Goal: Task Accomplishment & Management: Complete application form

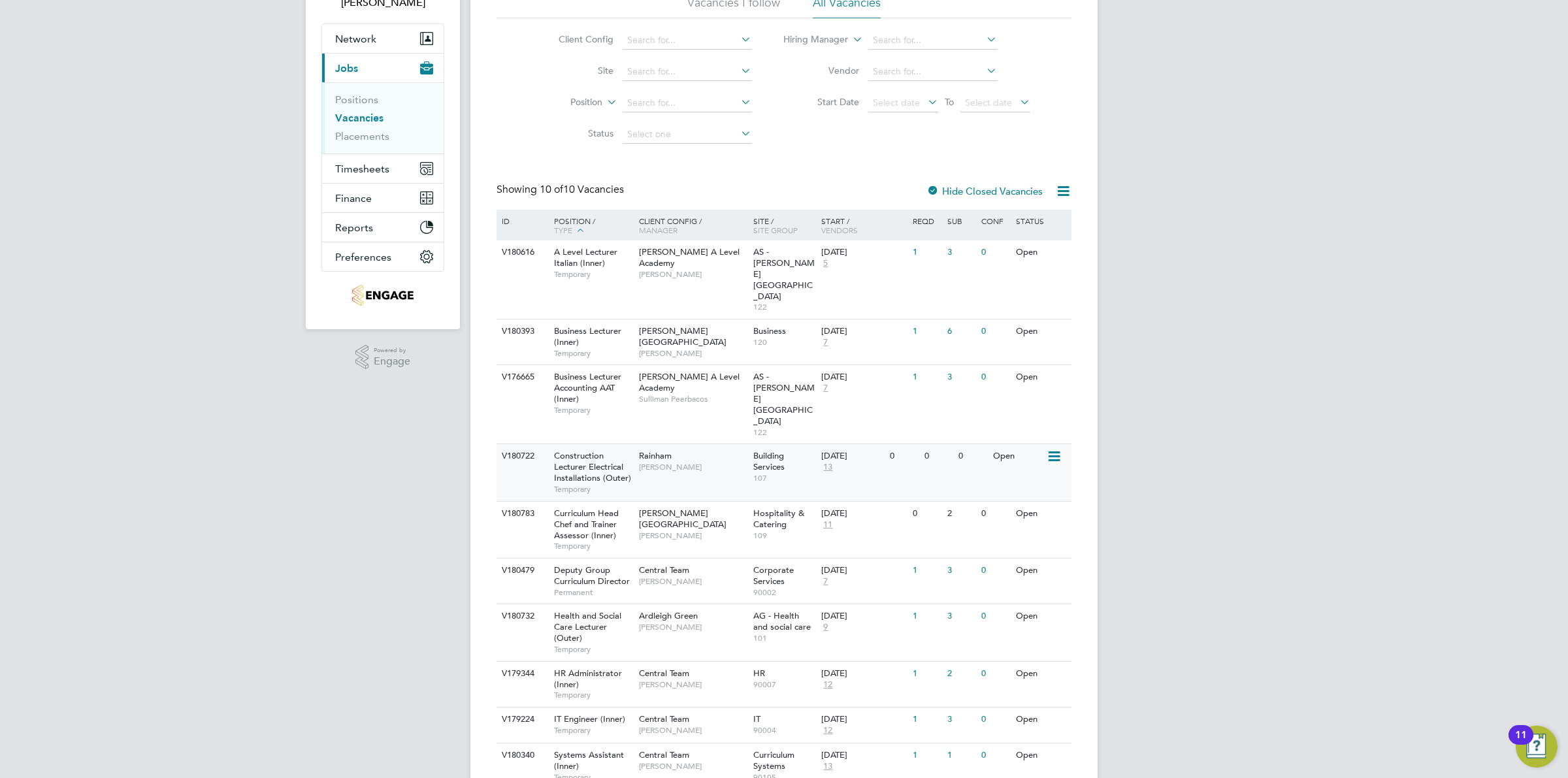
scroll to position [106, 0]
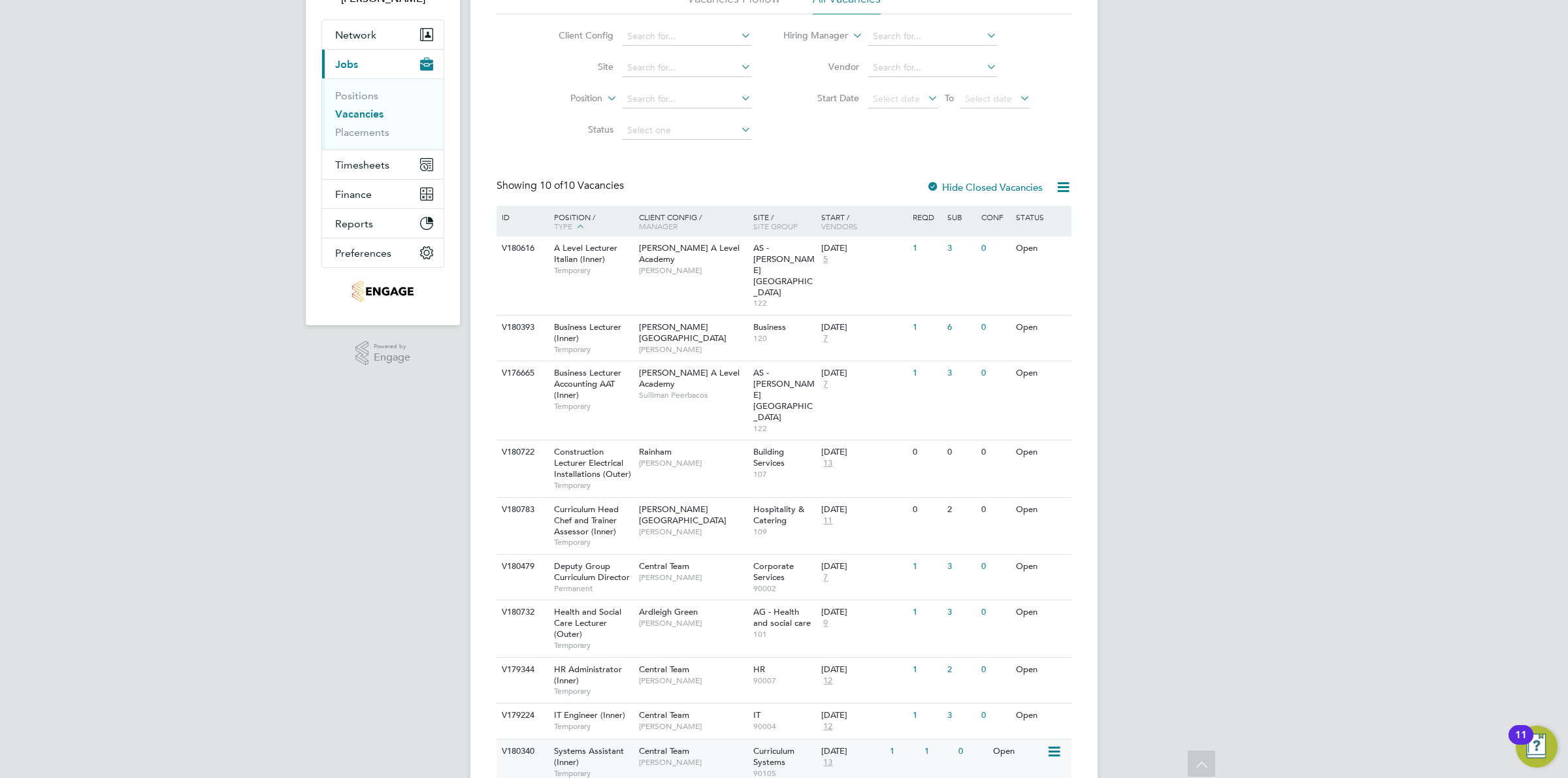
click at [928, 740] on div "1" at bounding box center [937, 752] width 34 height 24
click at [886, 600] on div "22 Sep 2025 9" at bounding box center [852, 618] width 68 height 35
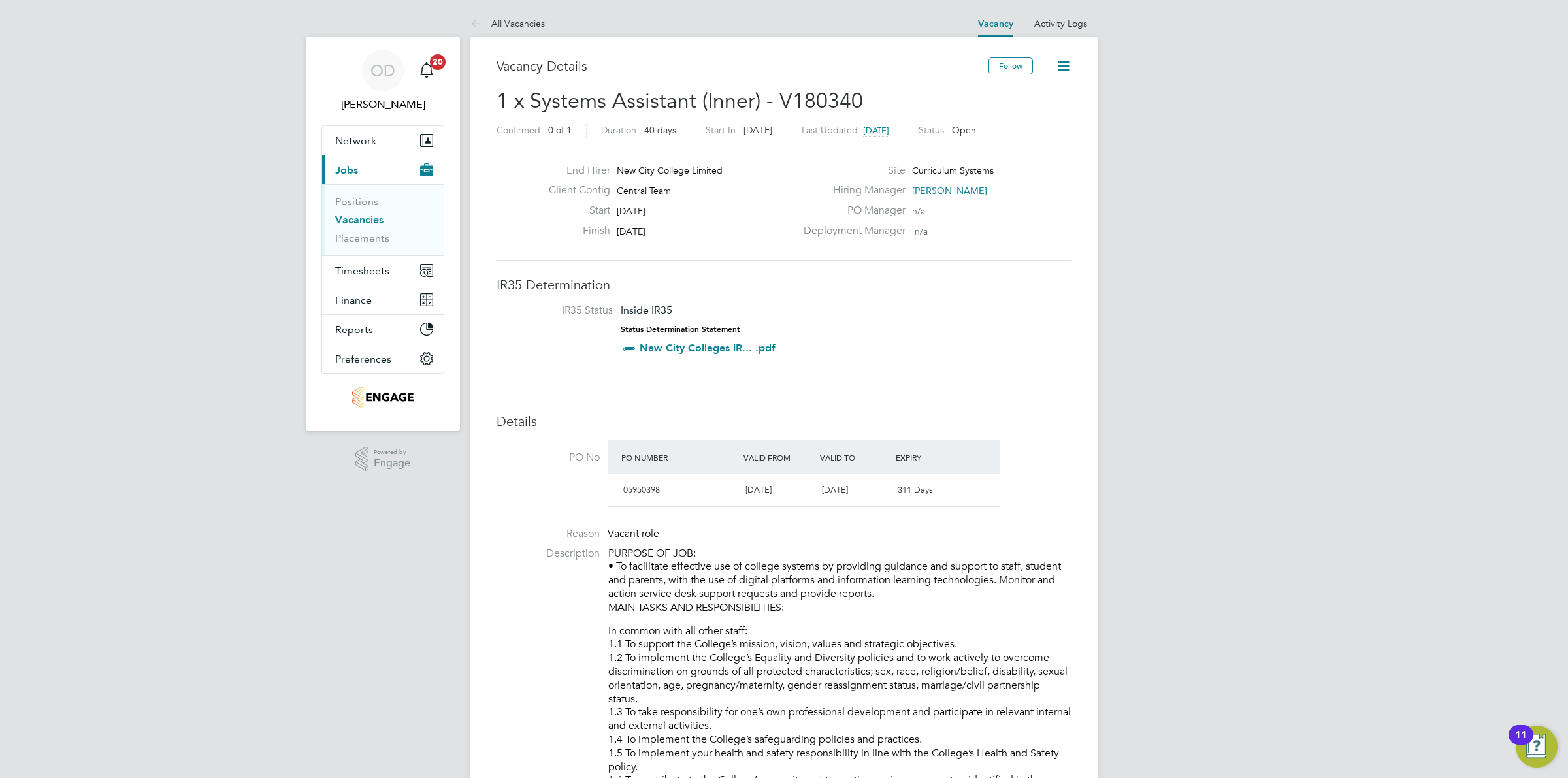
click at [367, 217] on link "Vacancies" at bounding box center [359, 220] width 48 height 12
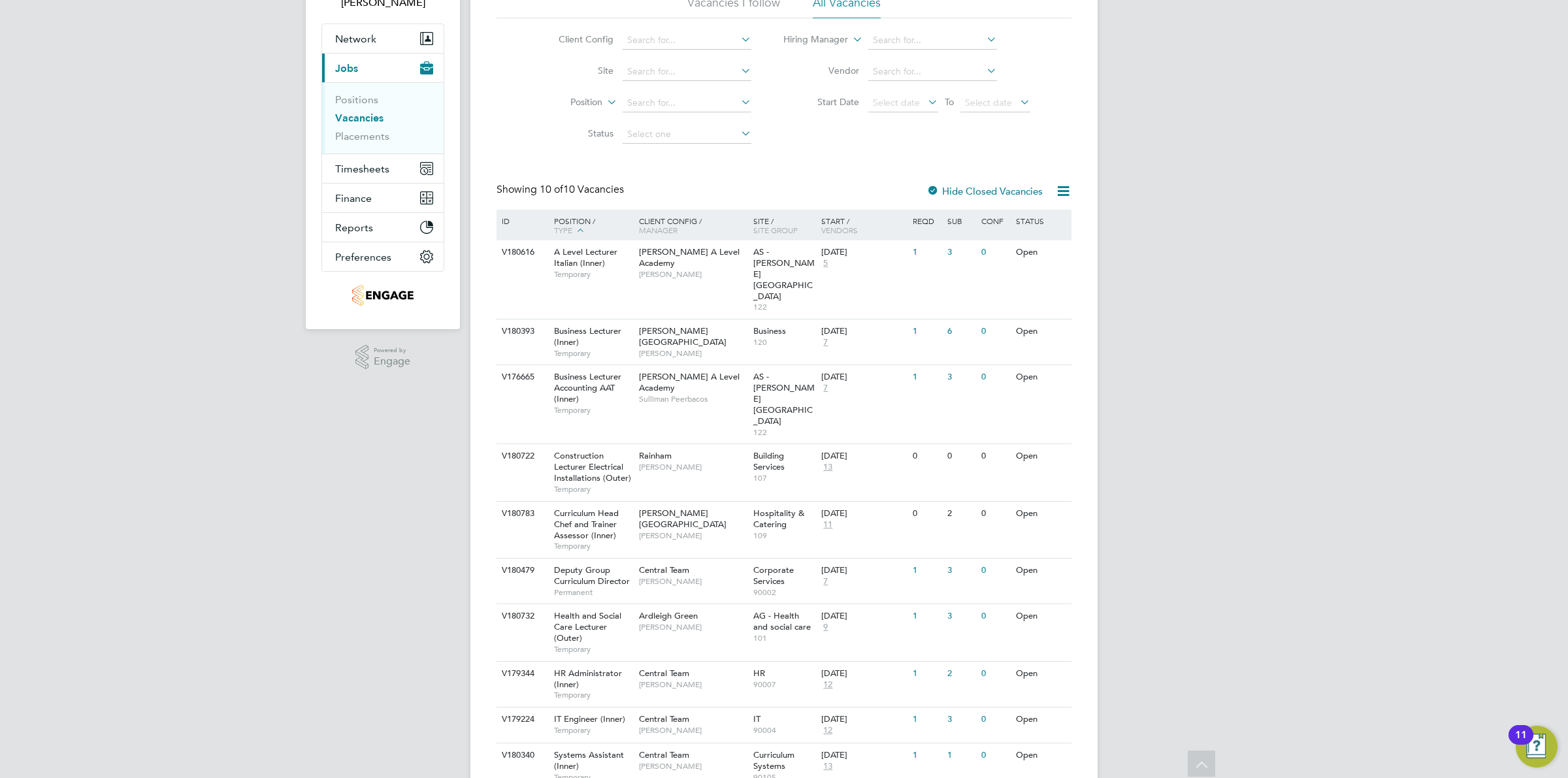
scroll to position [106, 0]
click at [843, 607] on div "[DATE]" at bounding box center [852, 612] width 62 height 11
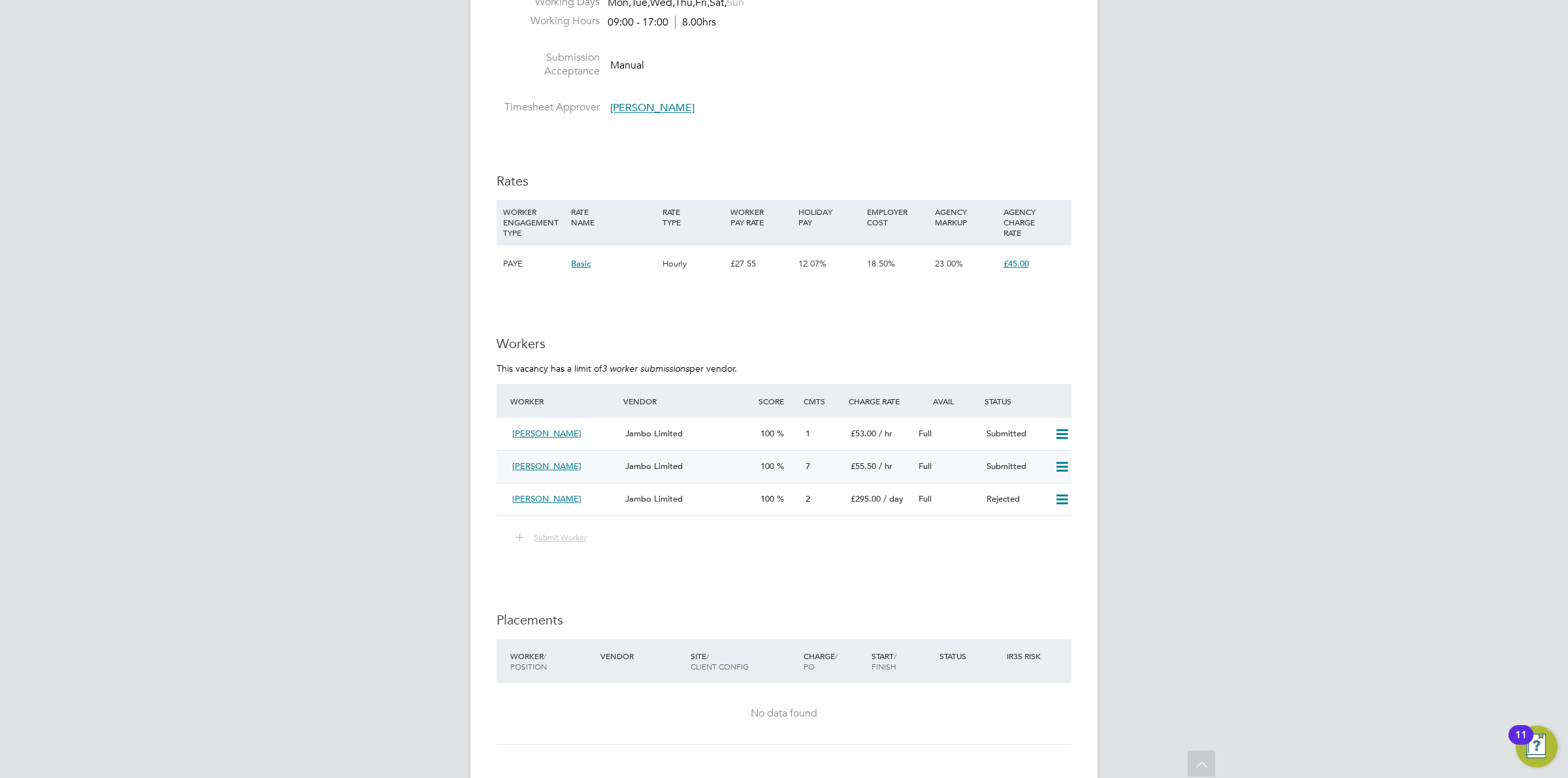
click at [900, 467] on div "£55.50 / hr" at bounding box center [880, 466] width 68 height 22
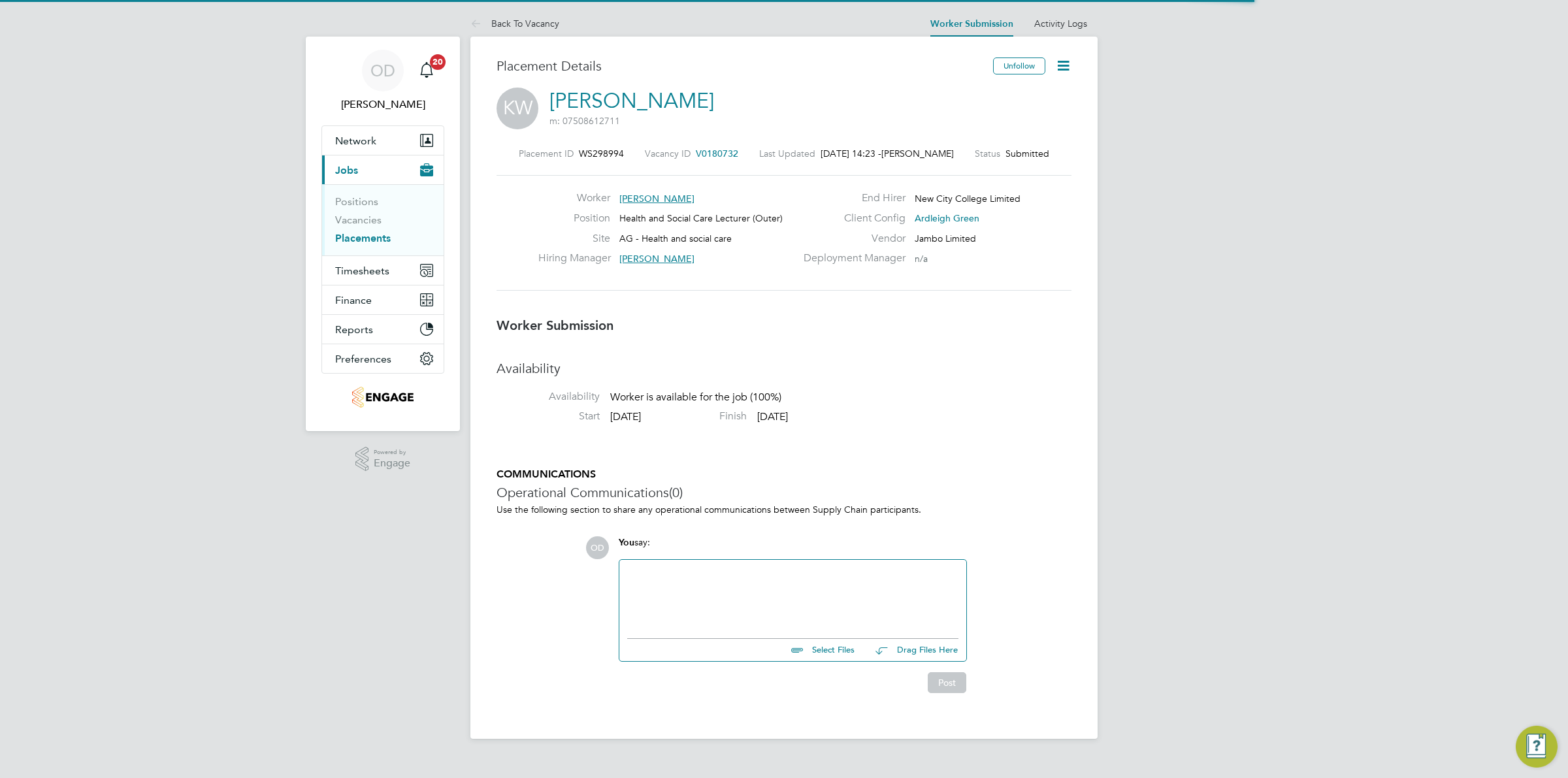
scroll to position [7, 8]
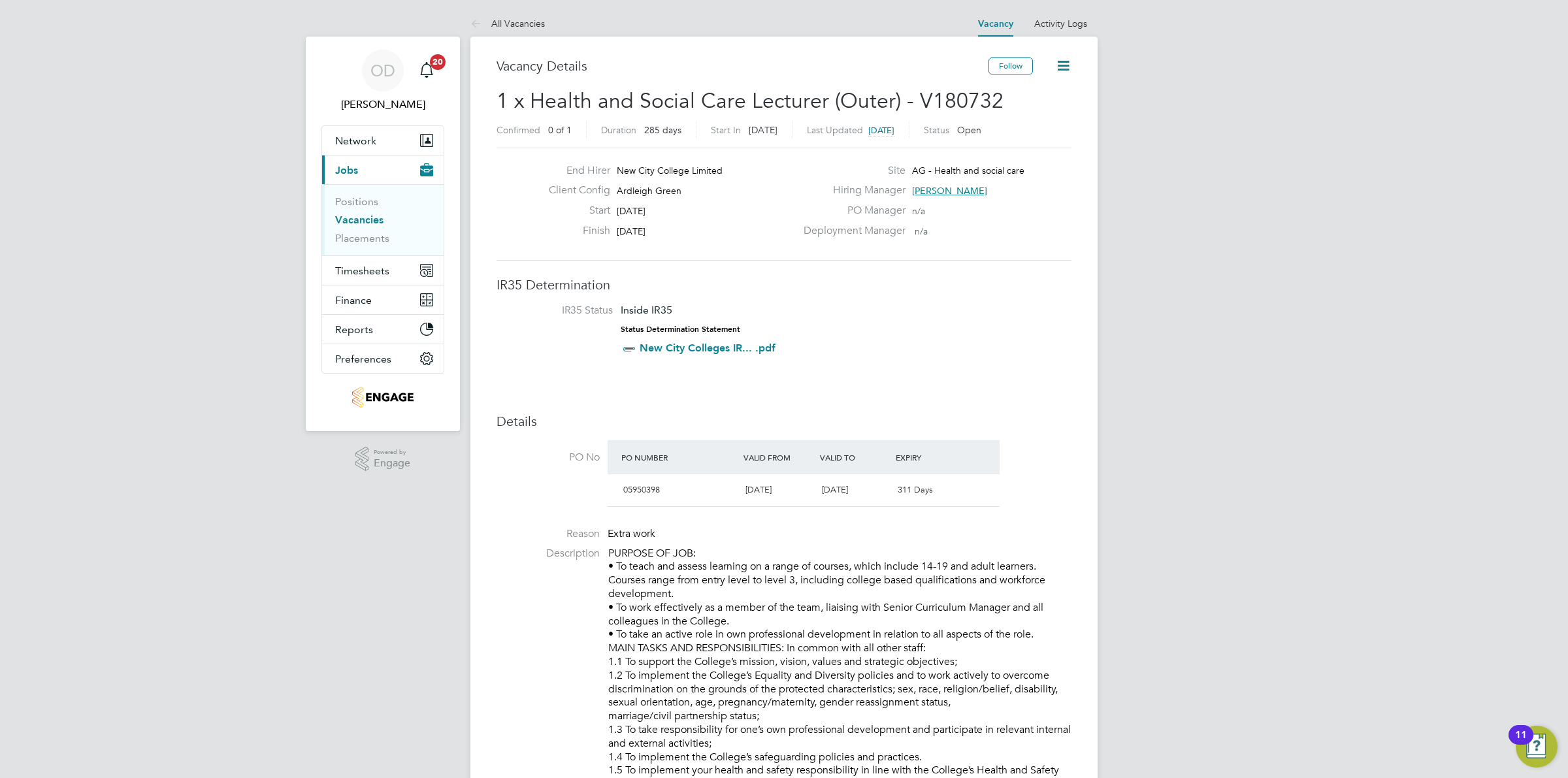
drag, startPoint x: 366, startPoint y: 220, endPoint x: 379, endPoint y: 220, distance: 13.0
click at [366, 220] on link "Vacancies" at bounding box center [359, 220] width 48 height 12
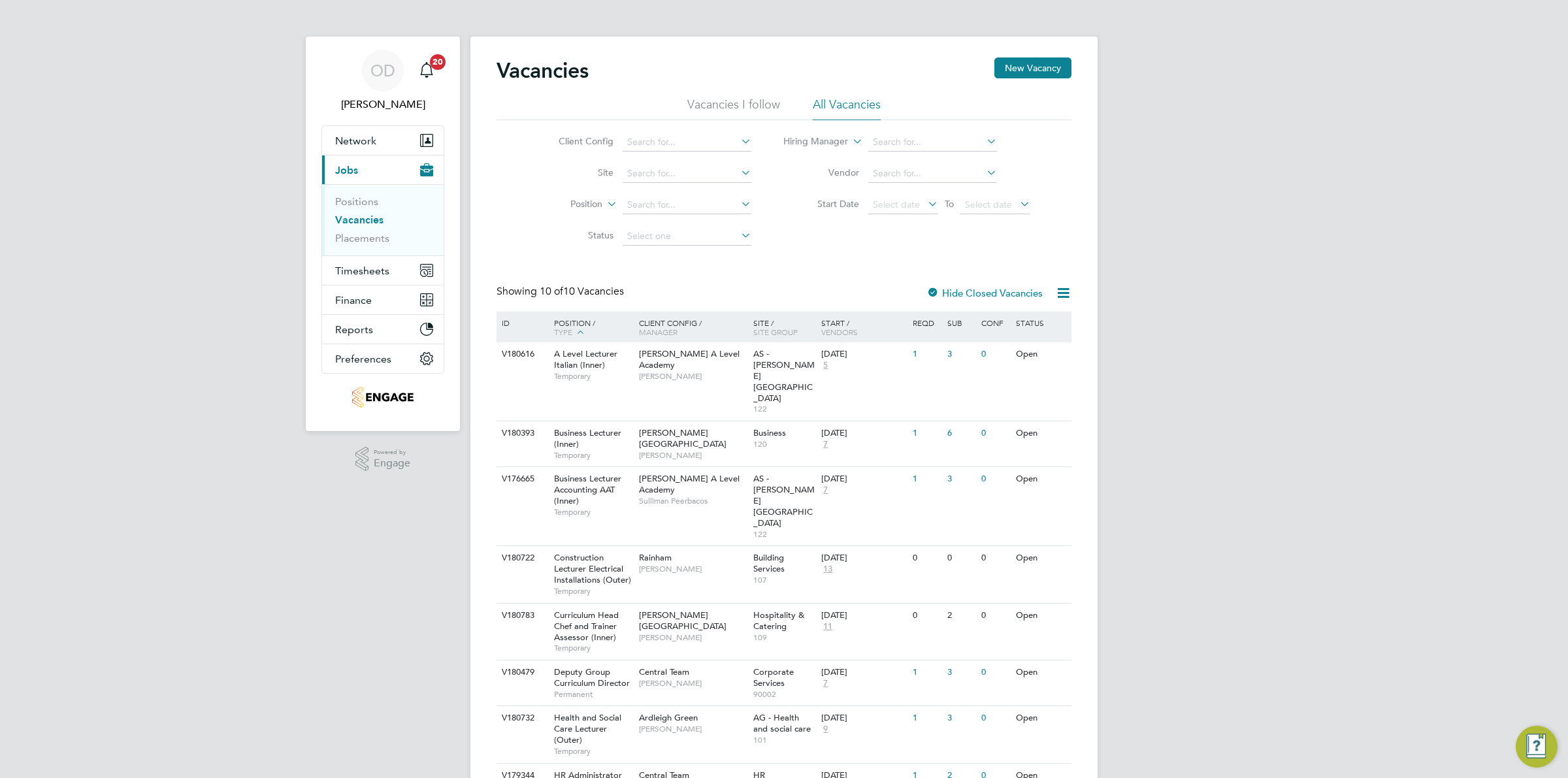
scroll to position [106, 0]
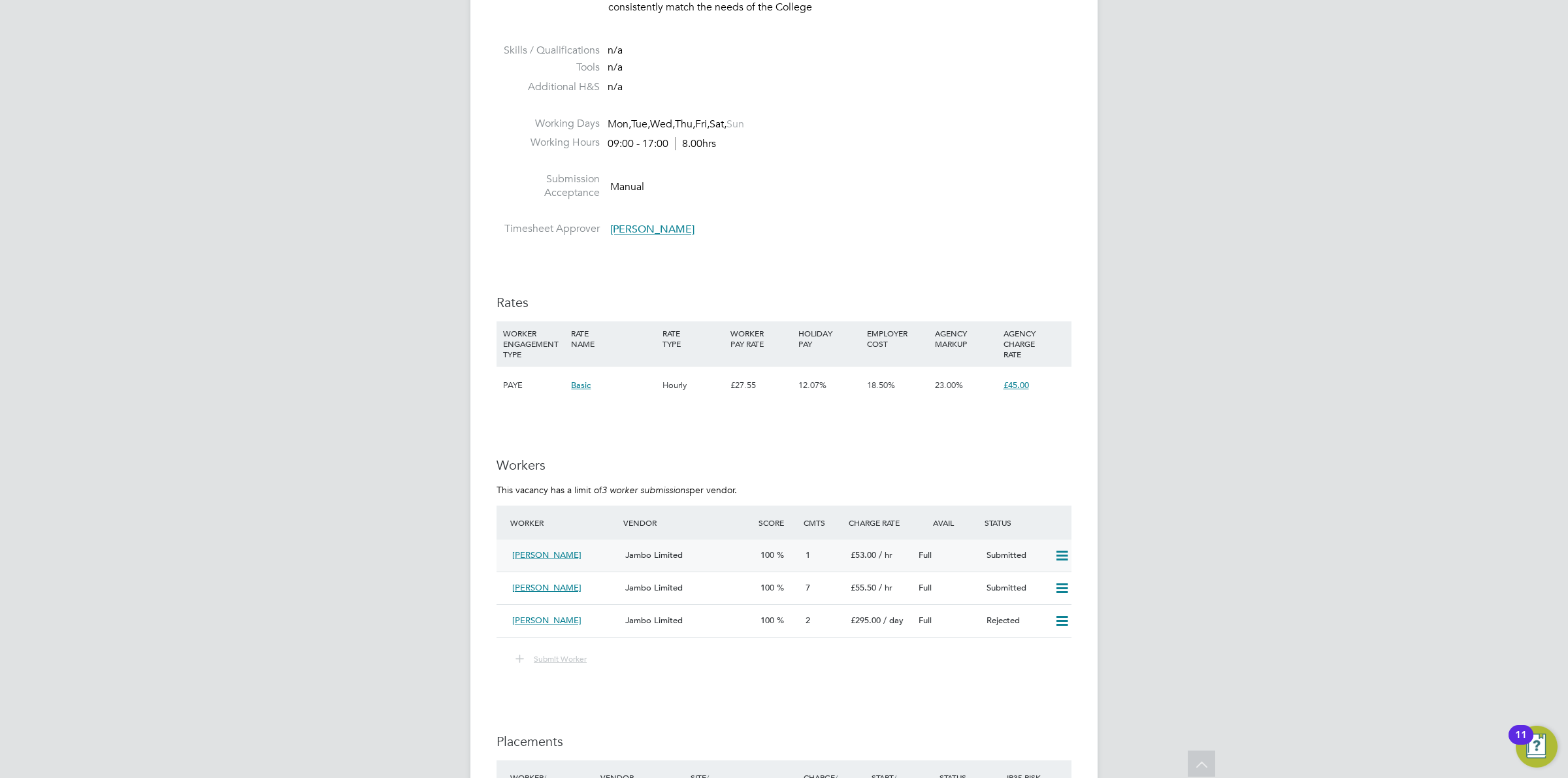
scroll to position [1715, 0]
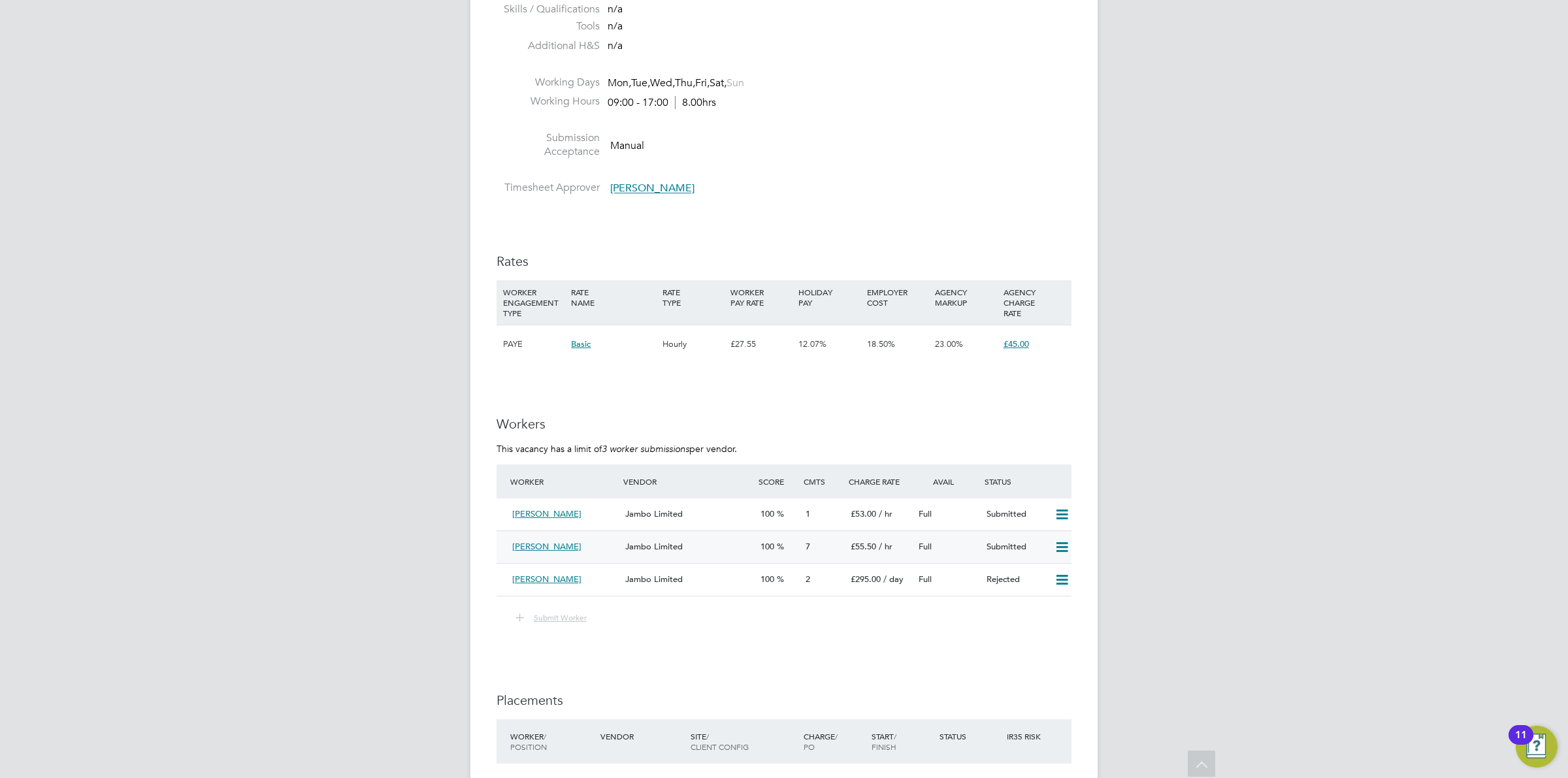
click at [1065, 549] on icon at bounding box center [1062, 548] width 17 height 11
drag, startPoint x: 1050, startPoint y: 570, endPoint x: 916, endPoint y: 623, distance: 144.1
click at [916, 624] on div "Submit Worker" at bounding box center [784, 618] width 575 height 17
click at [1059, 579] on icon at bounding box center [1062, 580] width 17 height 11
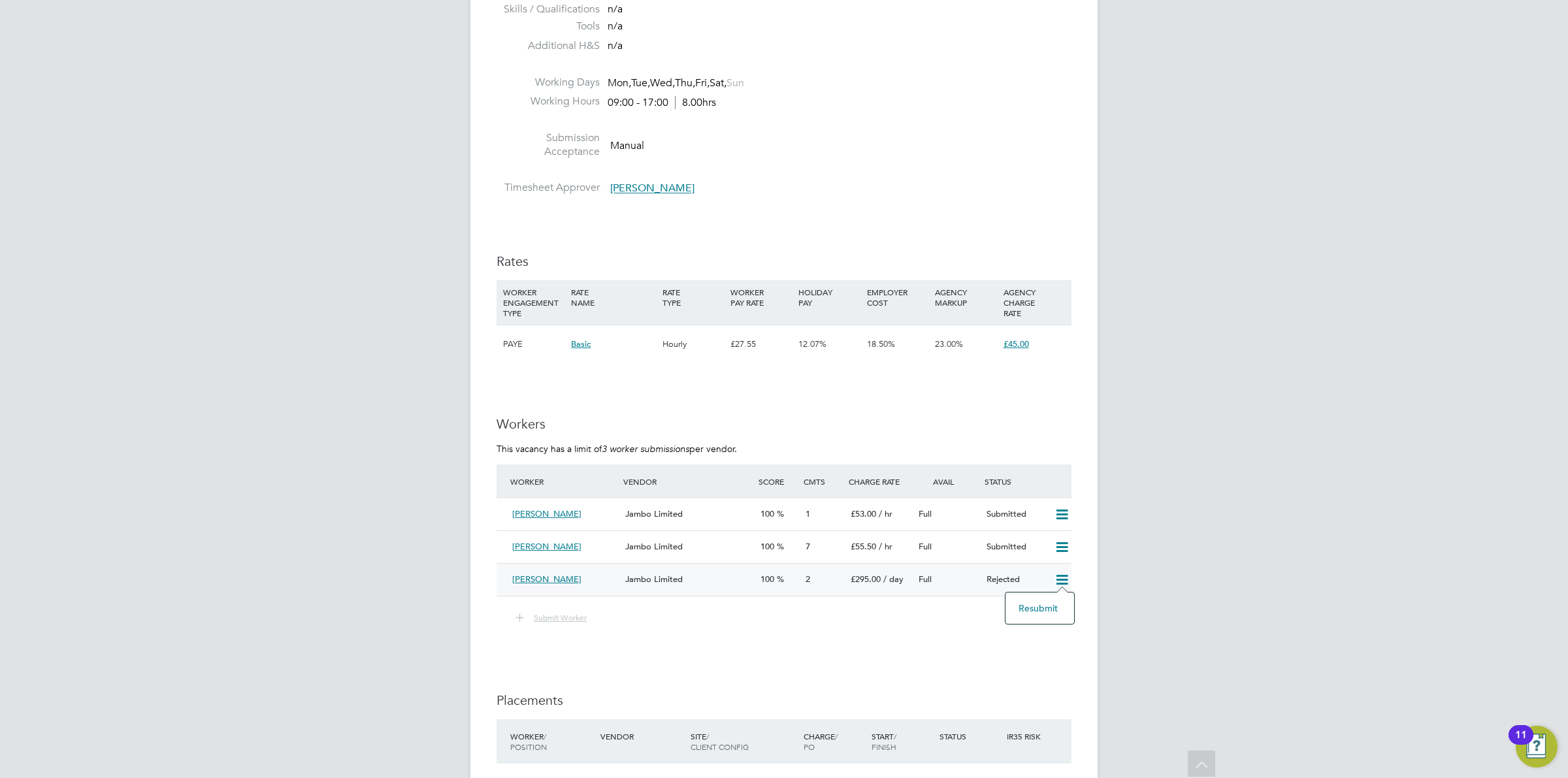
click at [796, 585] on div "100" at bounding box center [778, 579] width 45 height 22
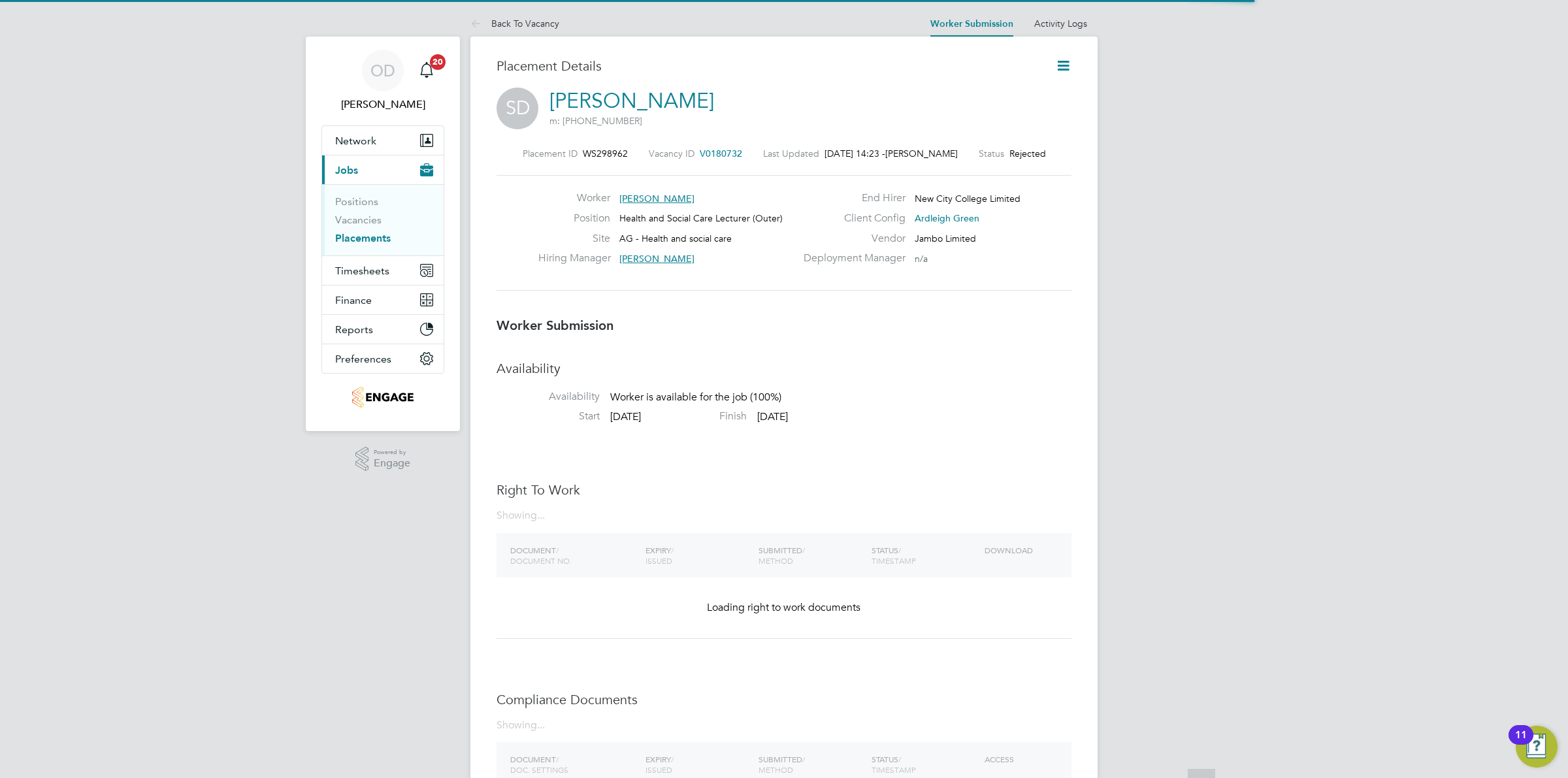
scroll to position [7, 7]
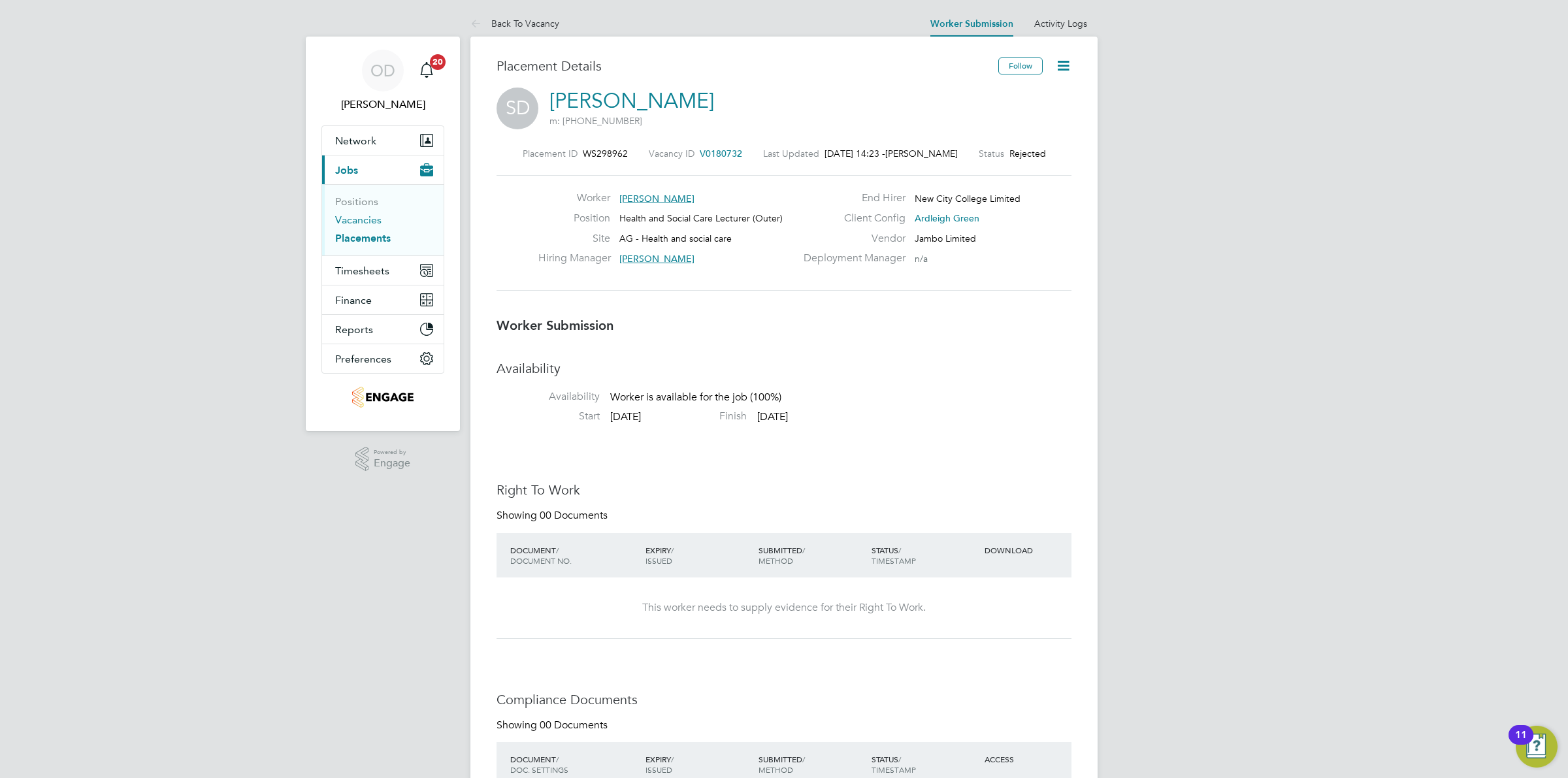
click at [374, 217] on link "Vacancies" at bounding box center [358, 220] width 47 height 12
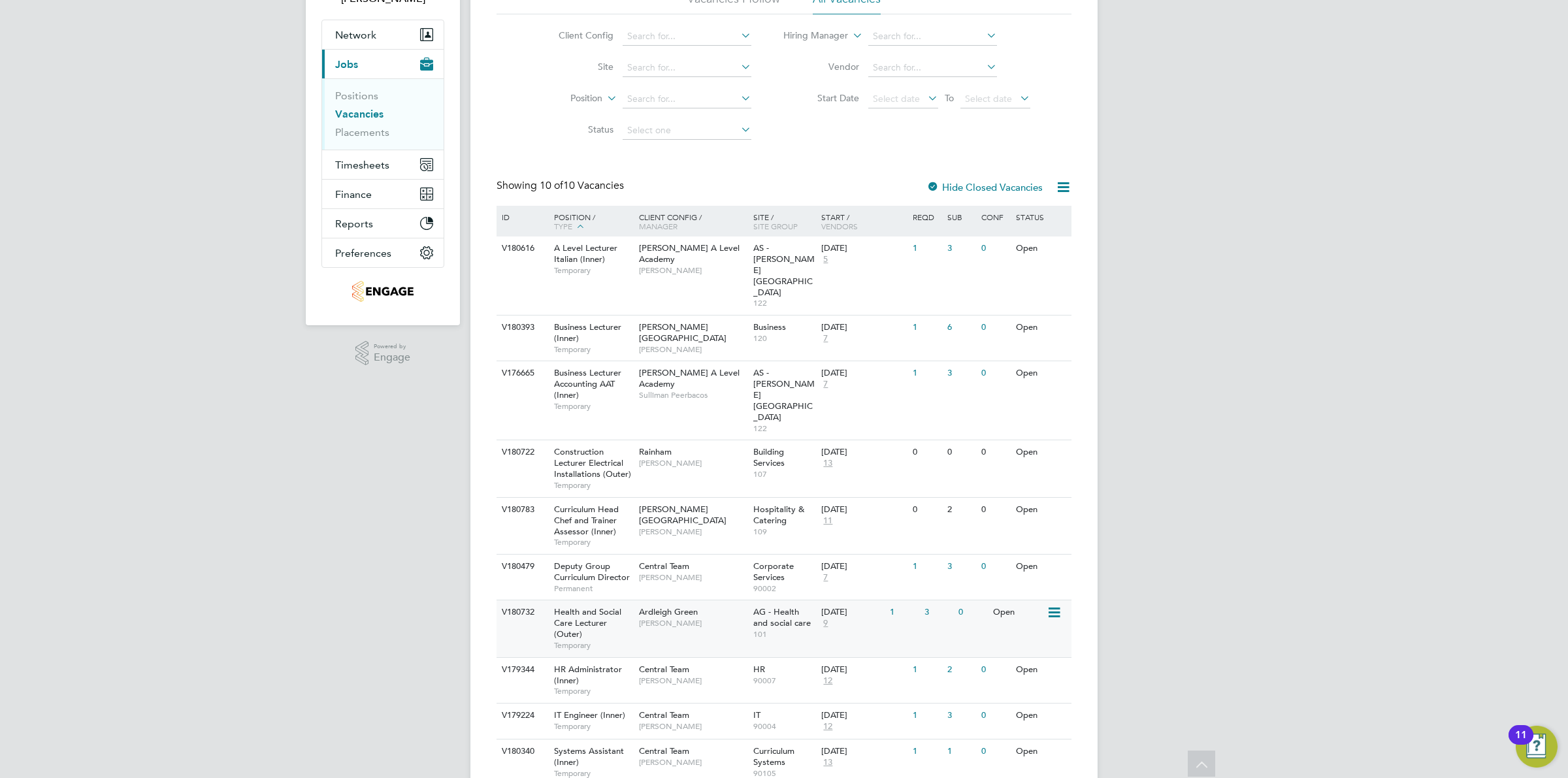
click at [745, 600] on div "Ardleigh Green Roslyn O'Garro" at bounding box center [693, 617] width 114 height 34
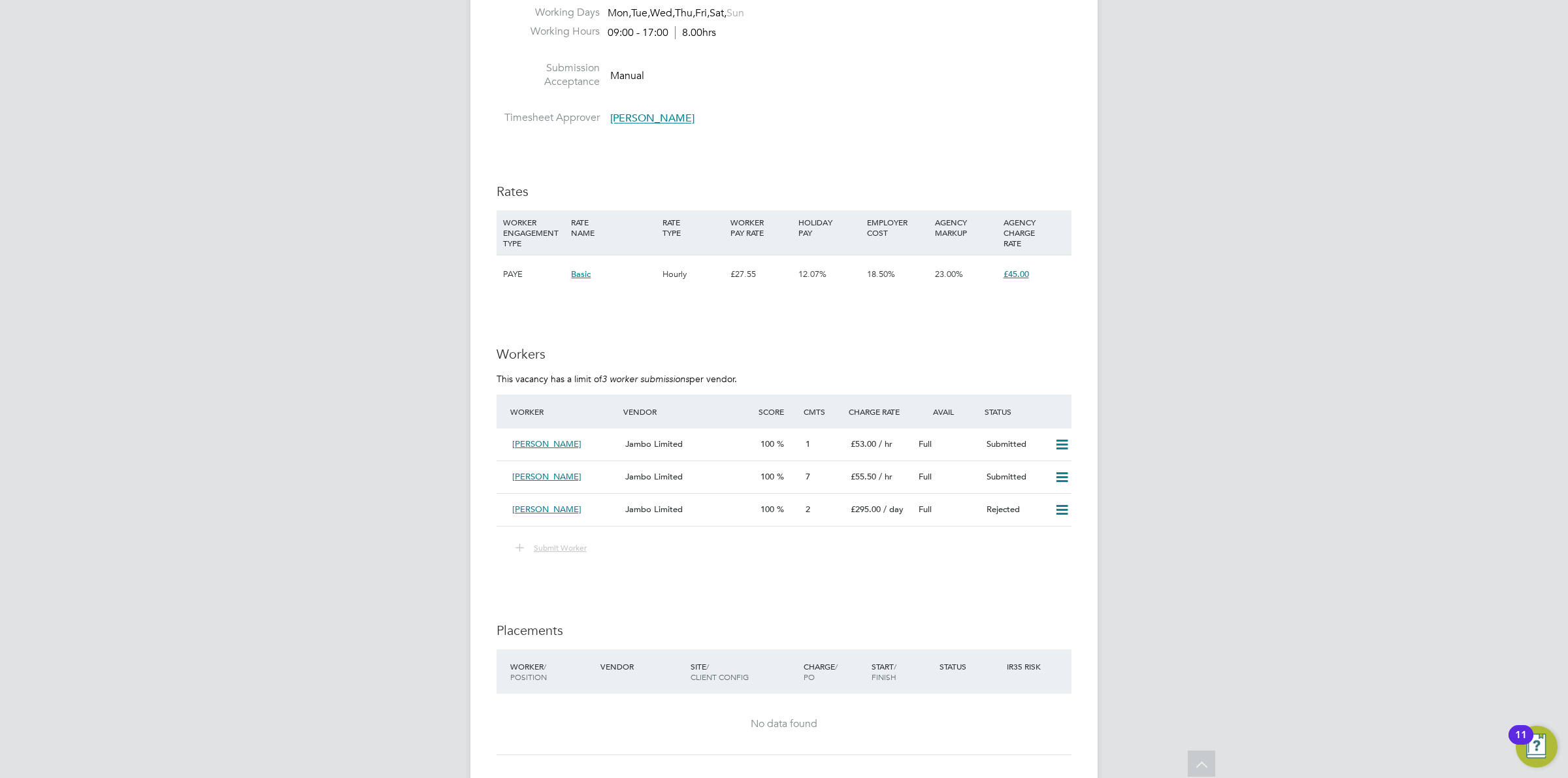
scroll to position [1805, 0]
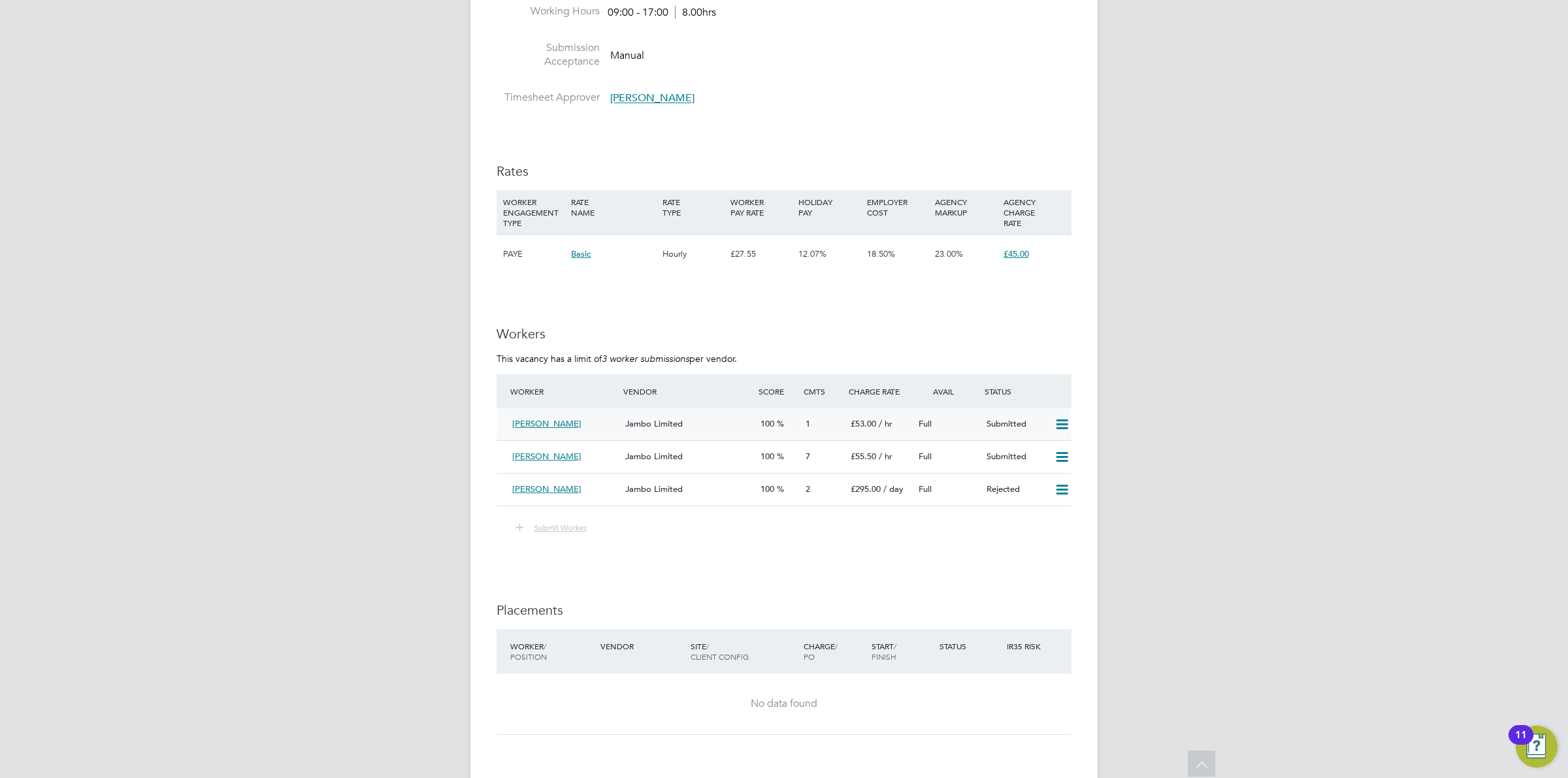
click at [1060, 423] on icon at bounding box center [1062, 424] width 17 height 11
click at [688, 419] on div "Jambo Limited" at bounding box center [688, 424] width 135 height 22
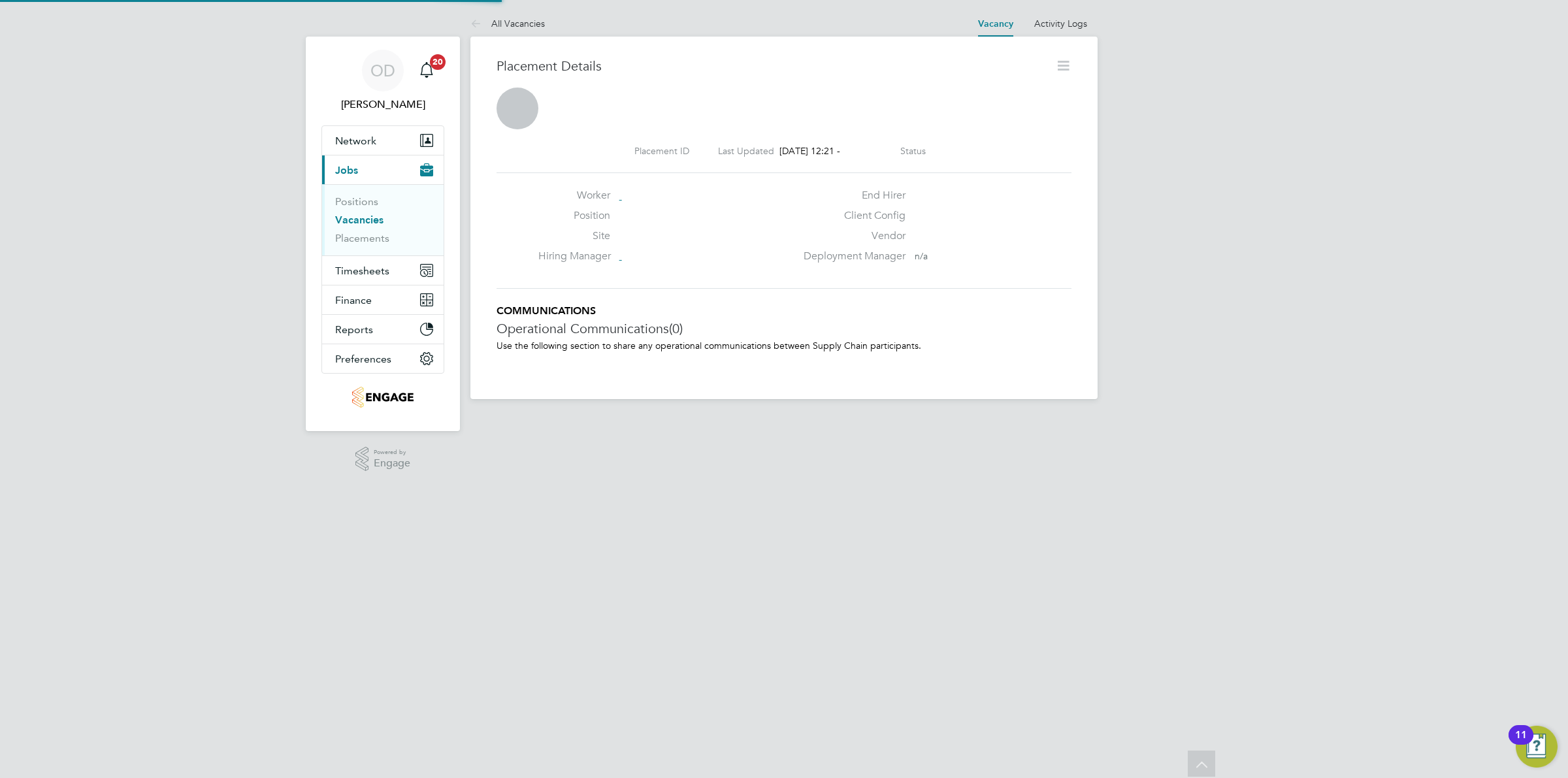
scroll to position [8, 7]
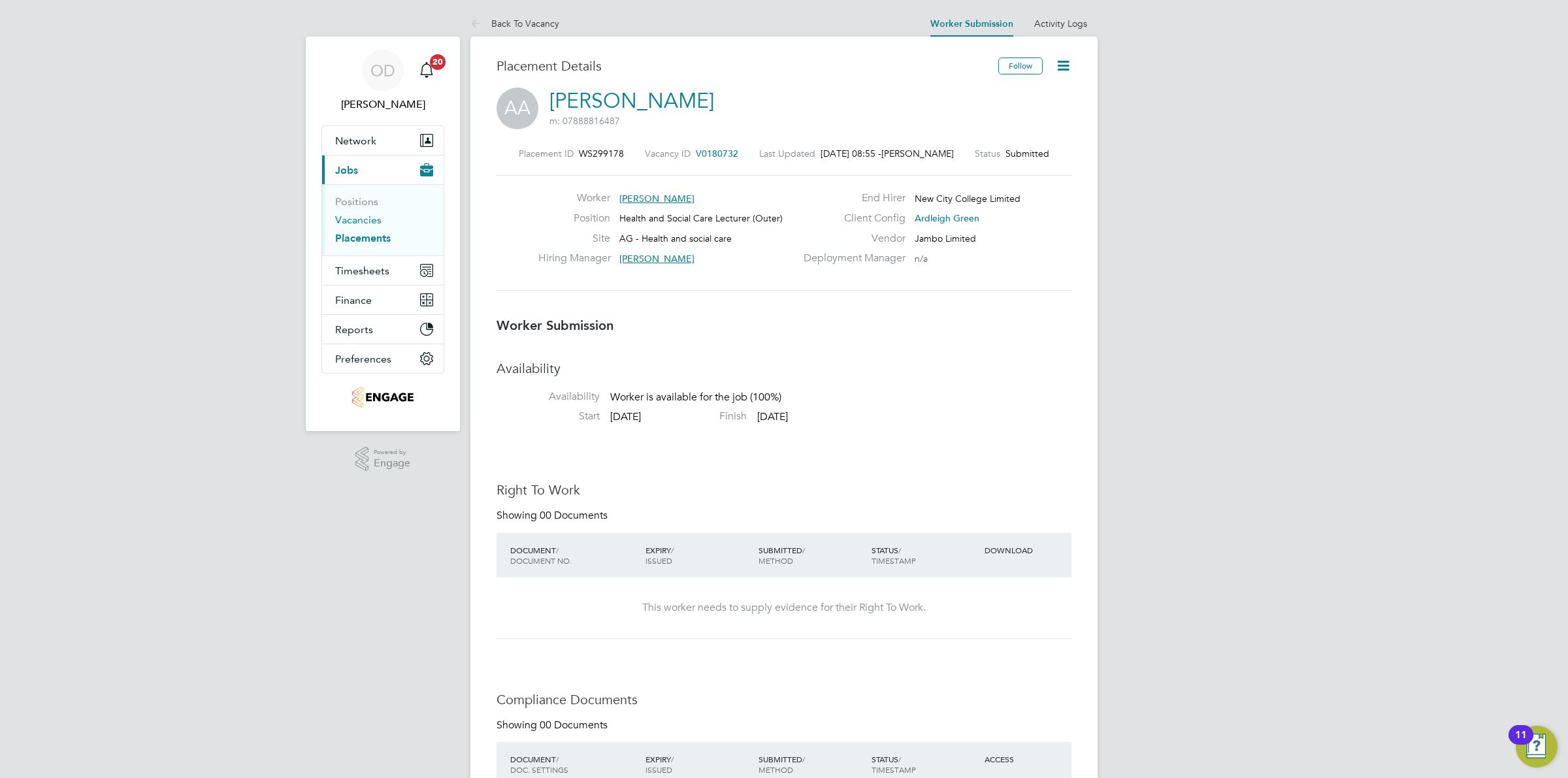
click at [358, 220] on link "Vacancies" at bounding box center [358, 220] width 47 height 12
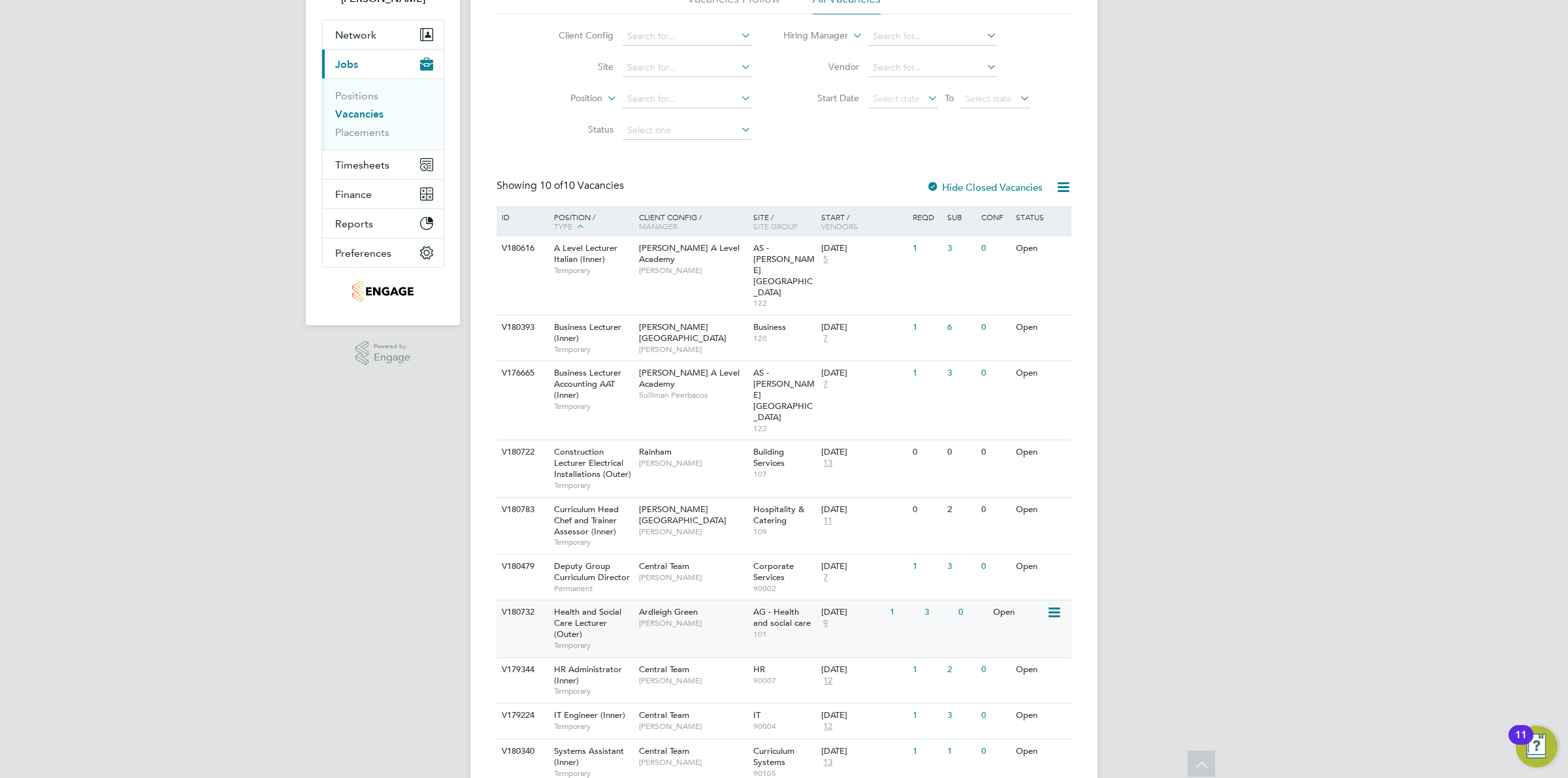
click at [823, 618] on span "9" at bounding box center [825, 623] width 8 height 11
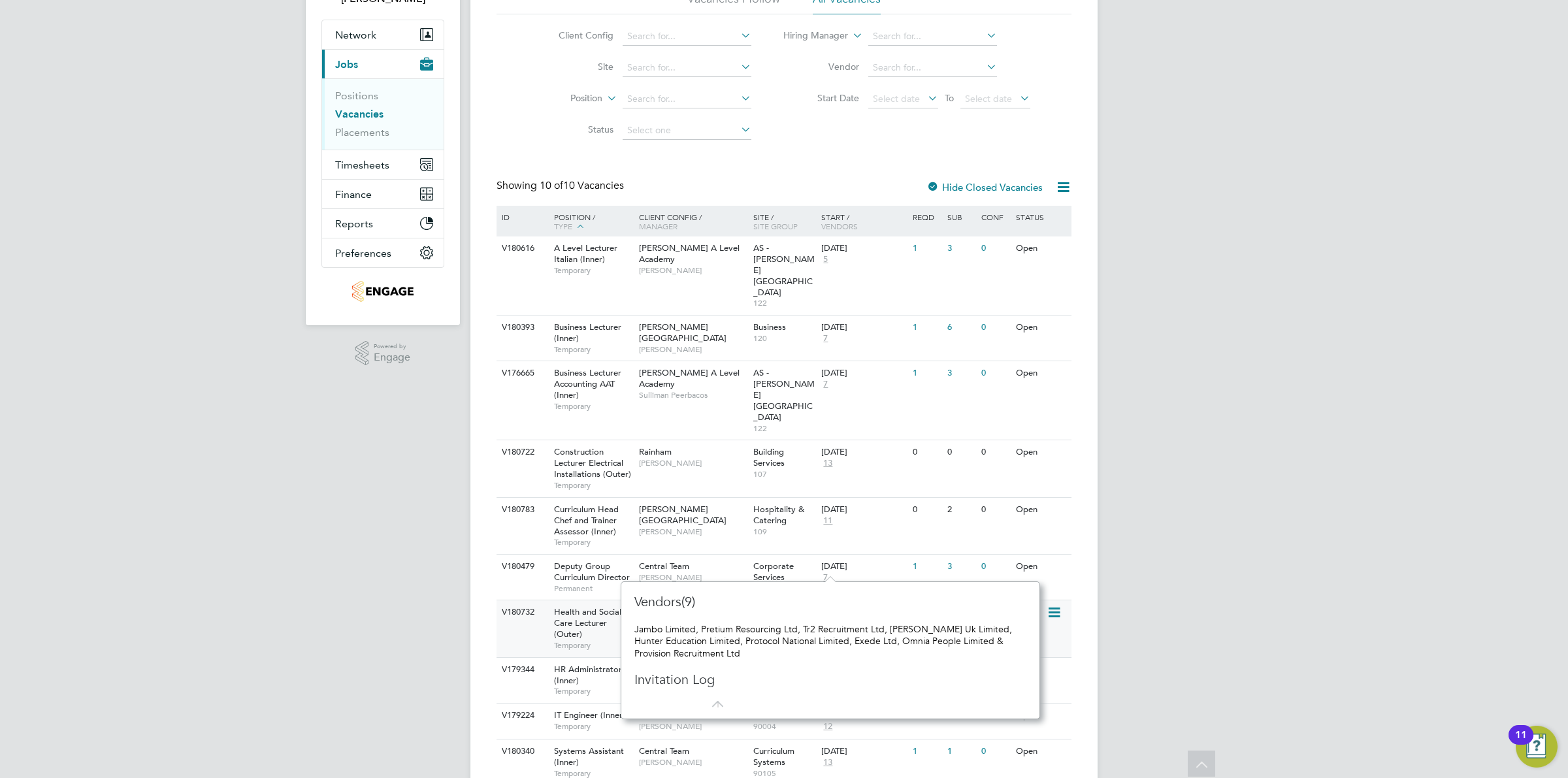
click at [922, 600] on div "3" at bounding box center [937, 612] width 34 height 24
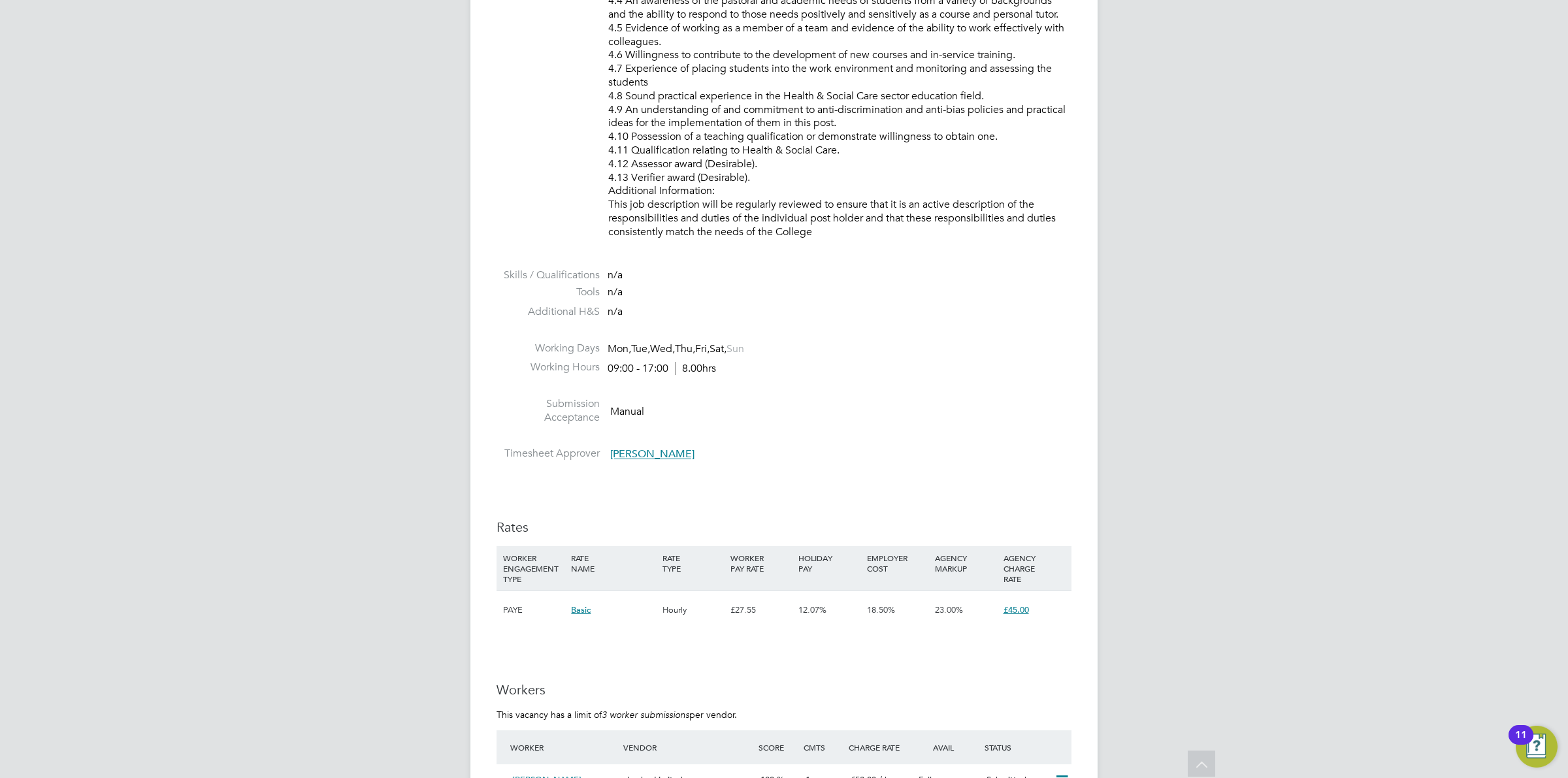
scroll to position [1735, 0]
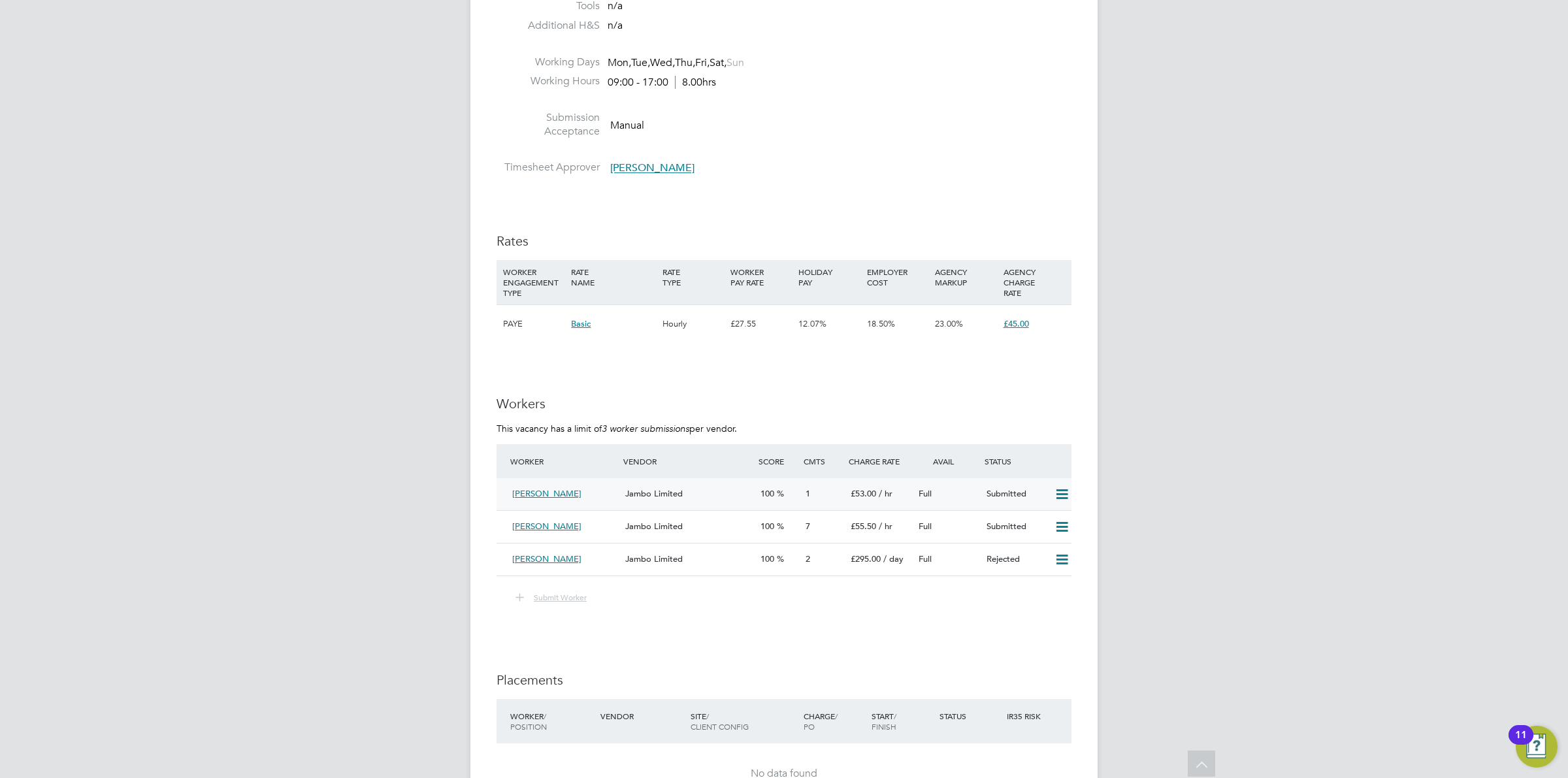
click at [1066, 492] on icon at bounding box center [1062, 494] width 17 height 11
click at [1030, 524] on li "Remove" at bounding box center [1042, 522] width 50 height 18
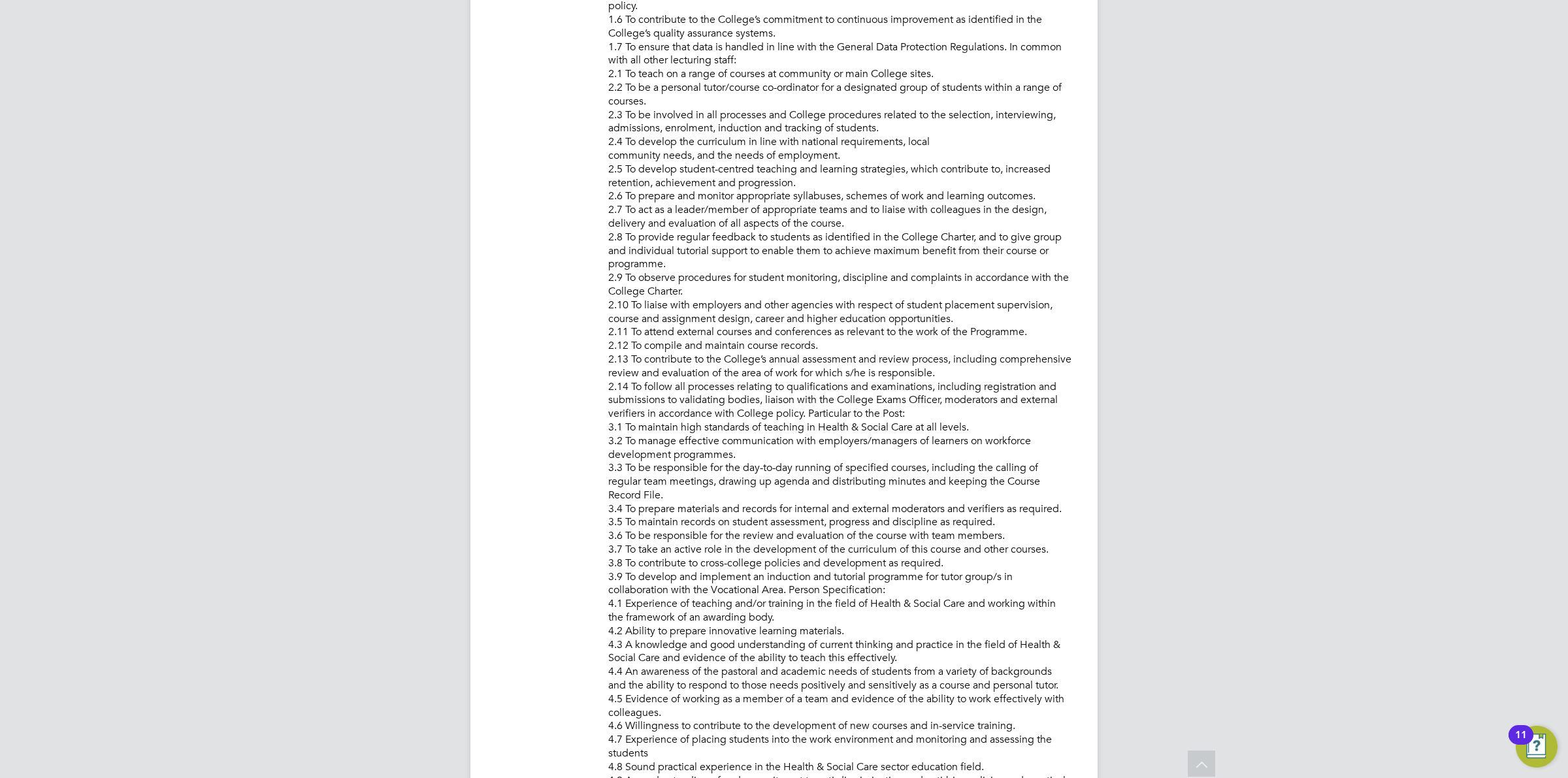
scroll to position [0, 0]
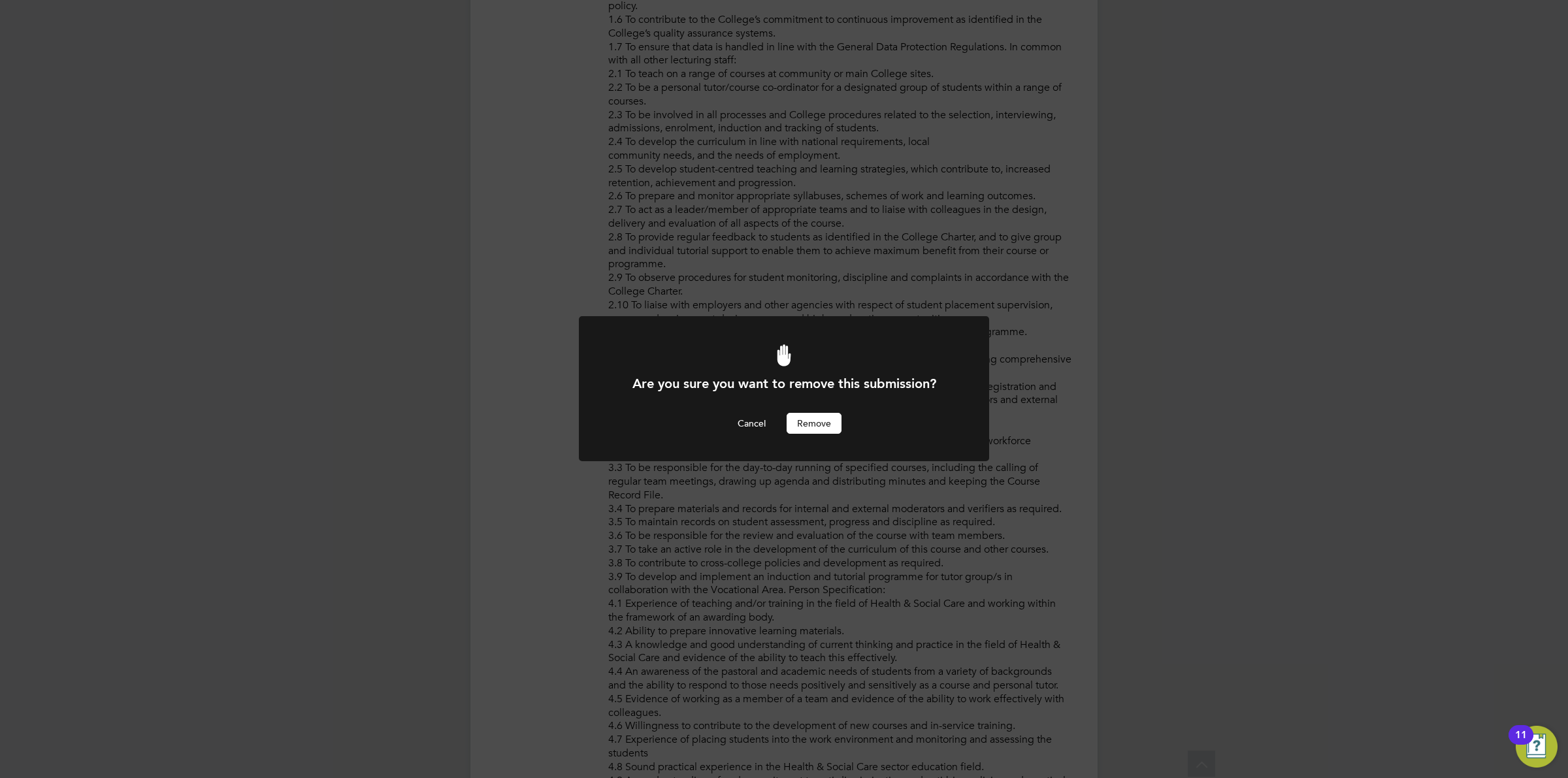
click at [825, 416] on button "Remove" at bounding box center [814, 424] width 55 height 21
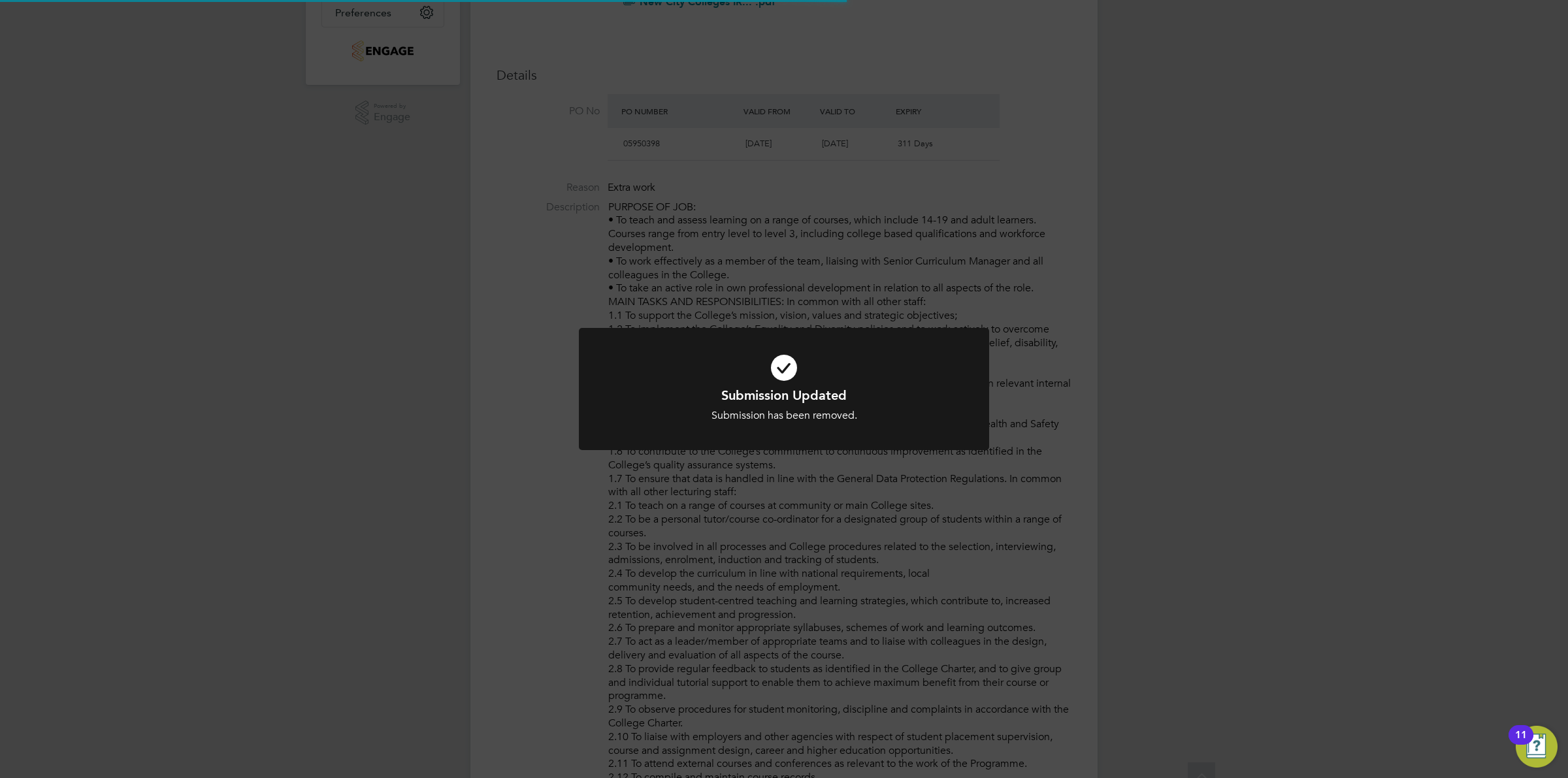
scroll to position [38, 92]
click at [920, 409] on div "Submission has been removed." at bounding box center [784, 416] width 340 height 14
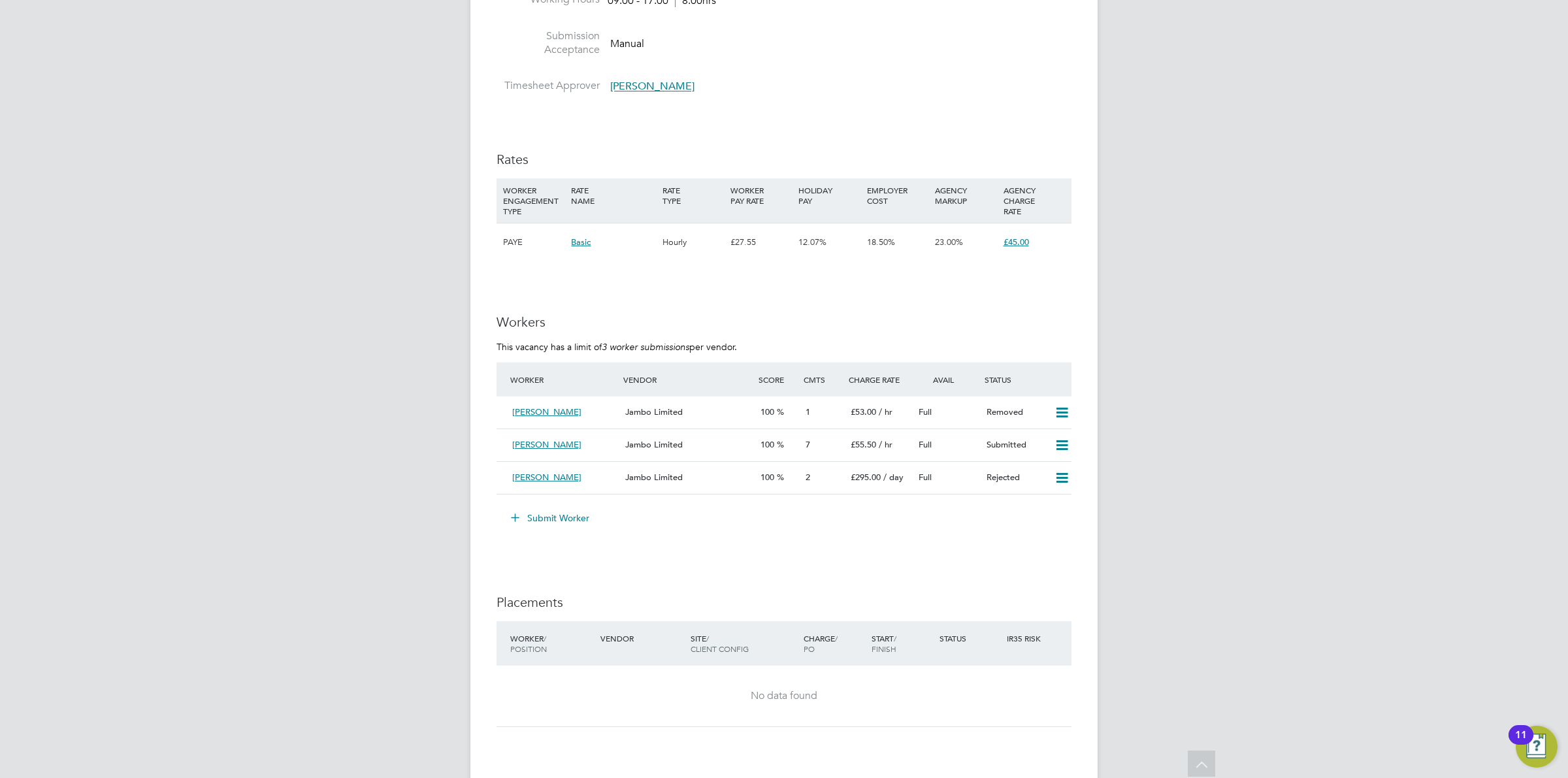
scroll to position [1858, 0]
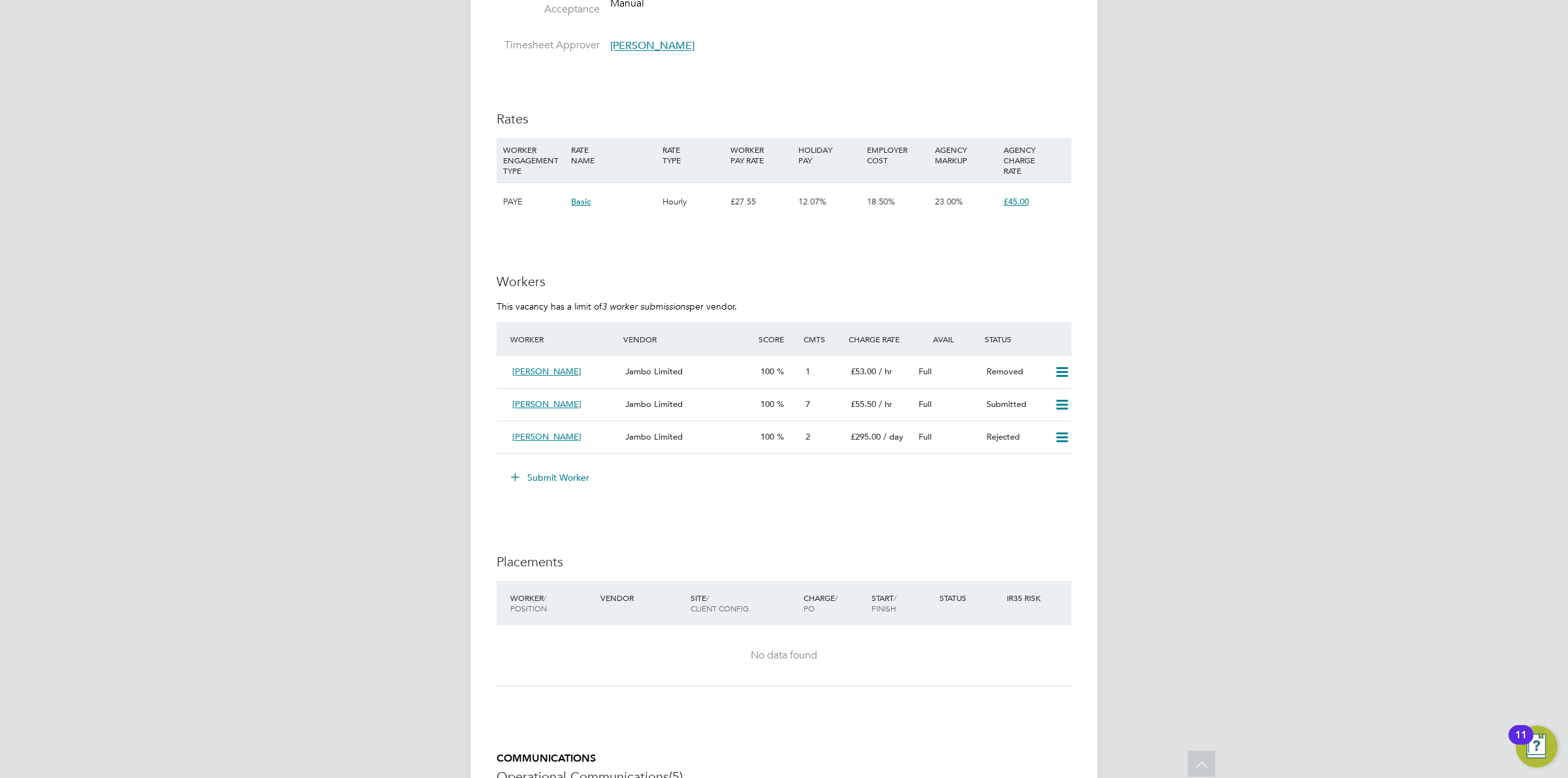
click at [555, 470] on button "Submit Worker" at bounding box center [551, 478] width 98 height 21
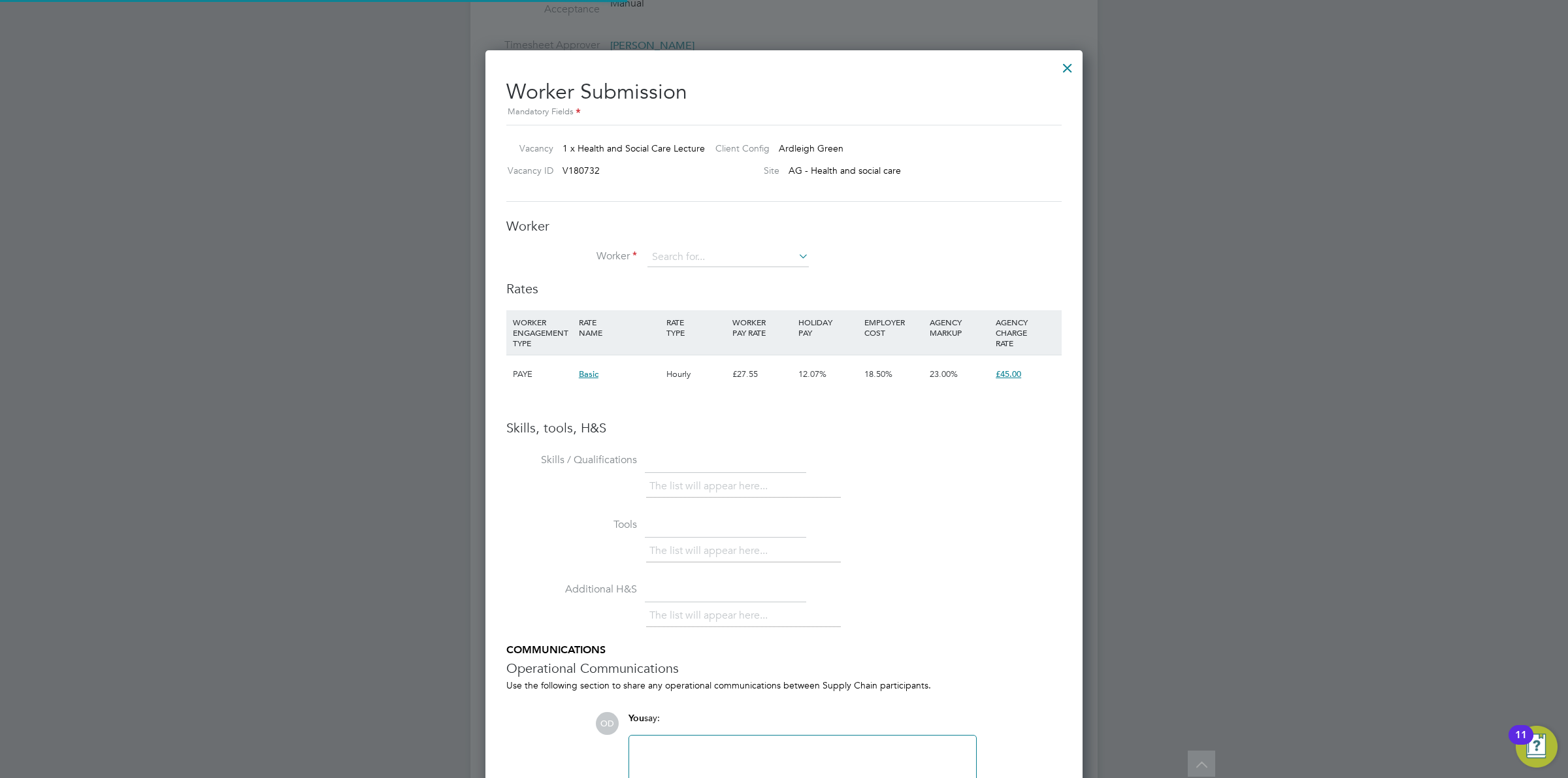
scroll to position [7, 7]
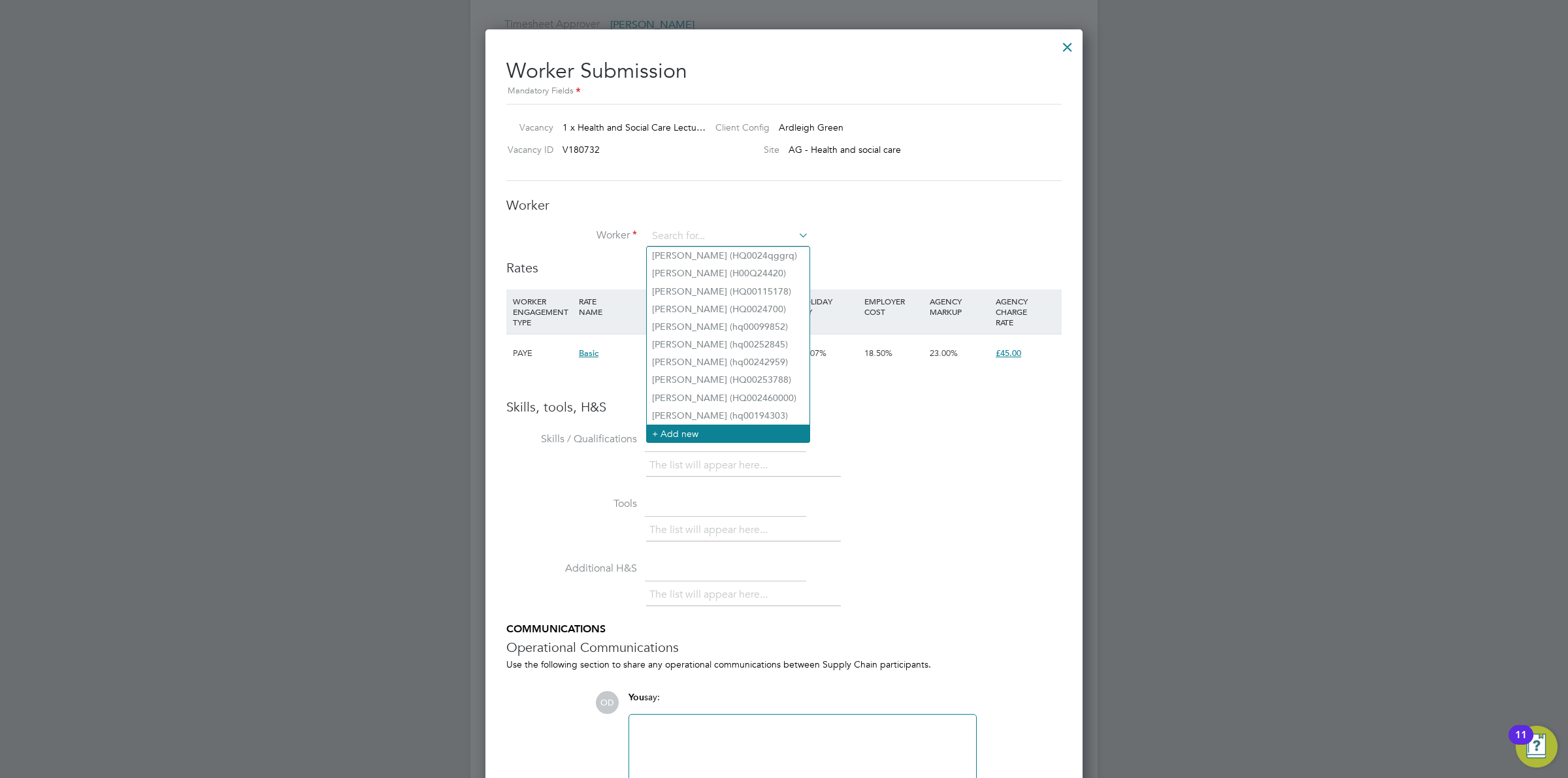
click at [713, 430] on li "+ Add new" at bounding box center [728, 433] width 163 height 17
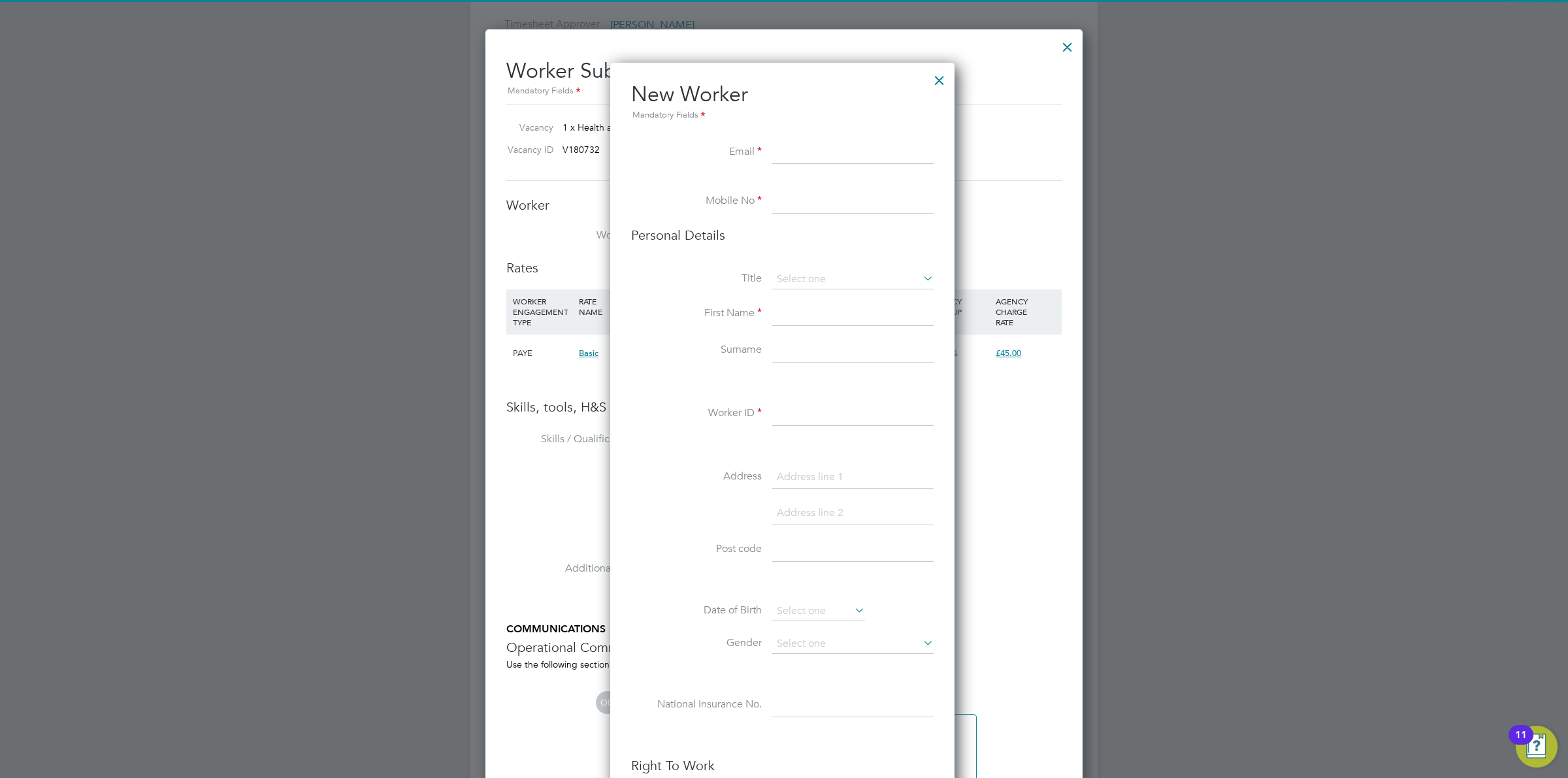
paste input "[EMAIL_ADDRESS][DOMAIN_NAME]"
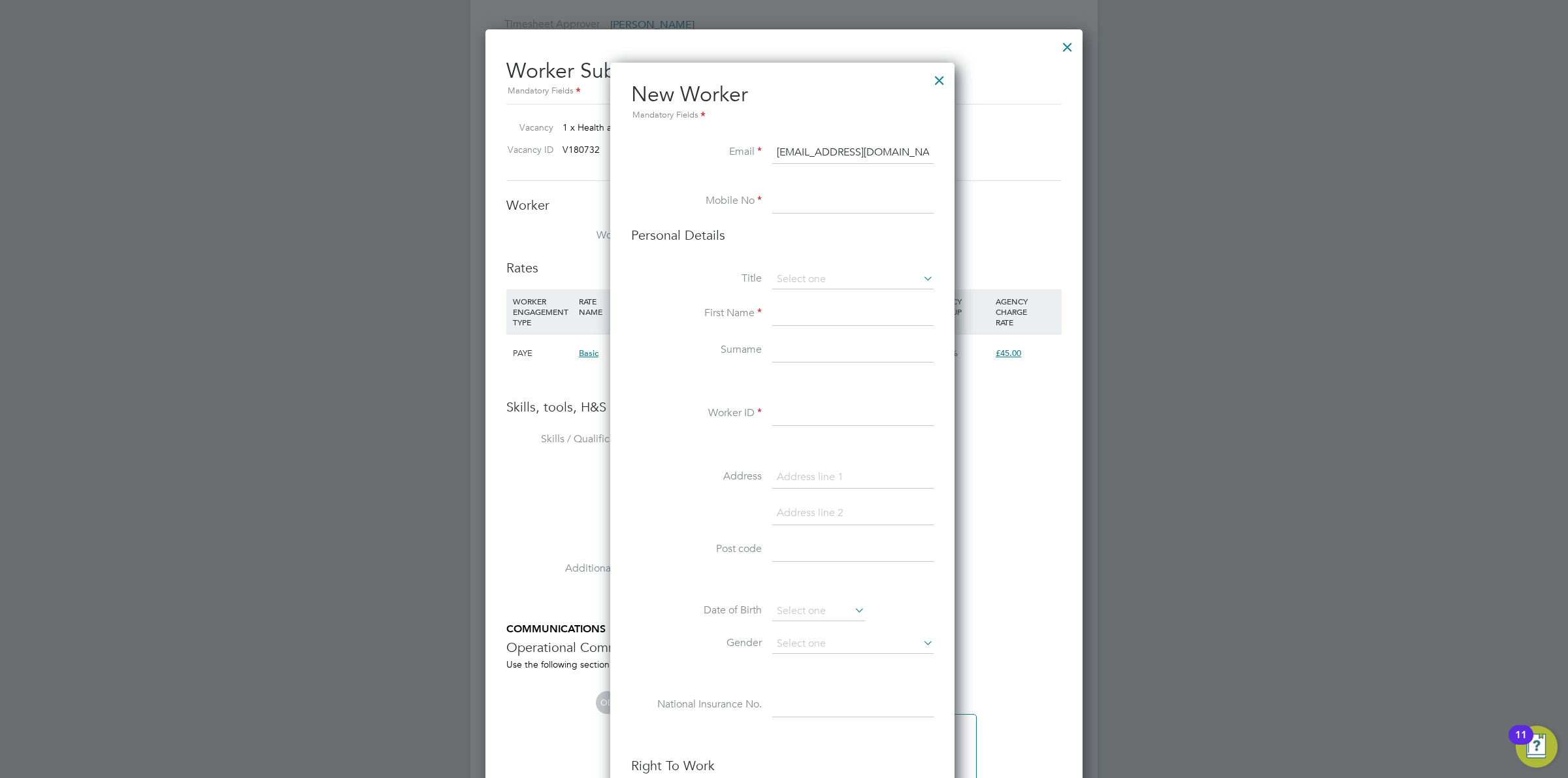
type input "[EMAIL_ADDRESS][DOMAIN_NAME]"
click at [789, 204] on input at bounding box center [852, 202] width 161 height 23
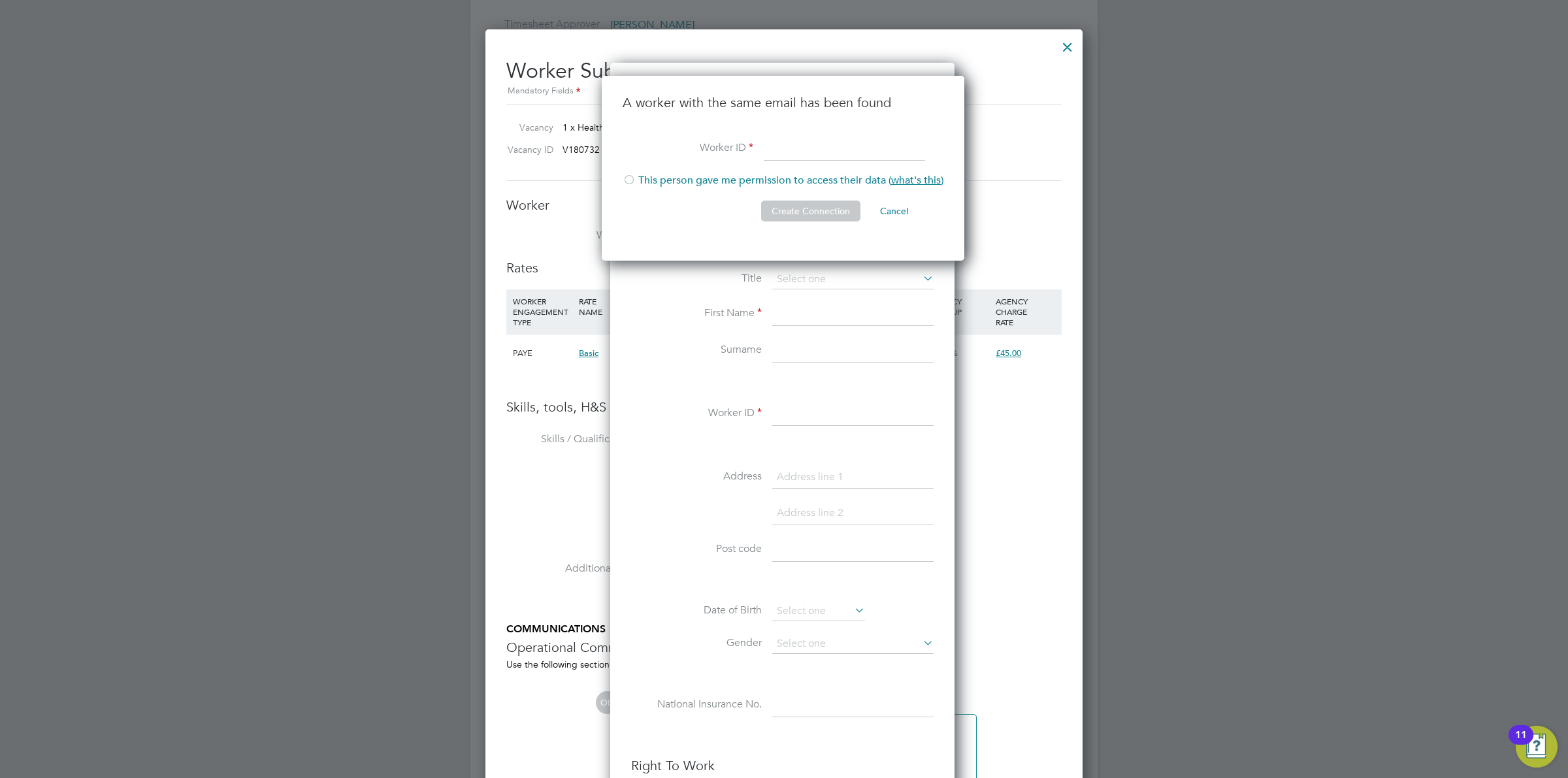
drag, startPoint x: 673, startPoint y: 187, endPoint x: 680, endPoint y: 177, distance: 12.2
click at [673, 186] on li "This person gave me permission to access their data ( what's this )" at bounding box center [783, 187] width 321 height 27
click at [818, 151] on input at bounding box center [844, 148] width 161 height 23
type input "r32`r3`2r32`"
click at [837, 202] on button "Create Connection" at bounding box center [811, 211] width 99 height 21
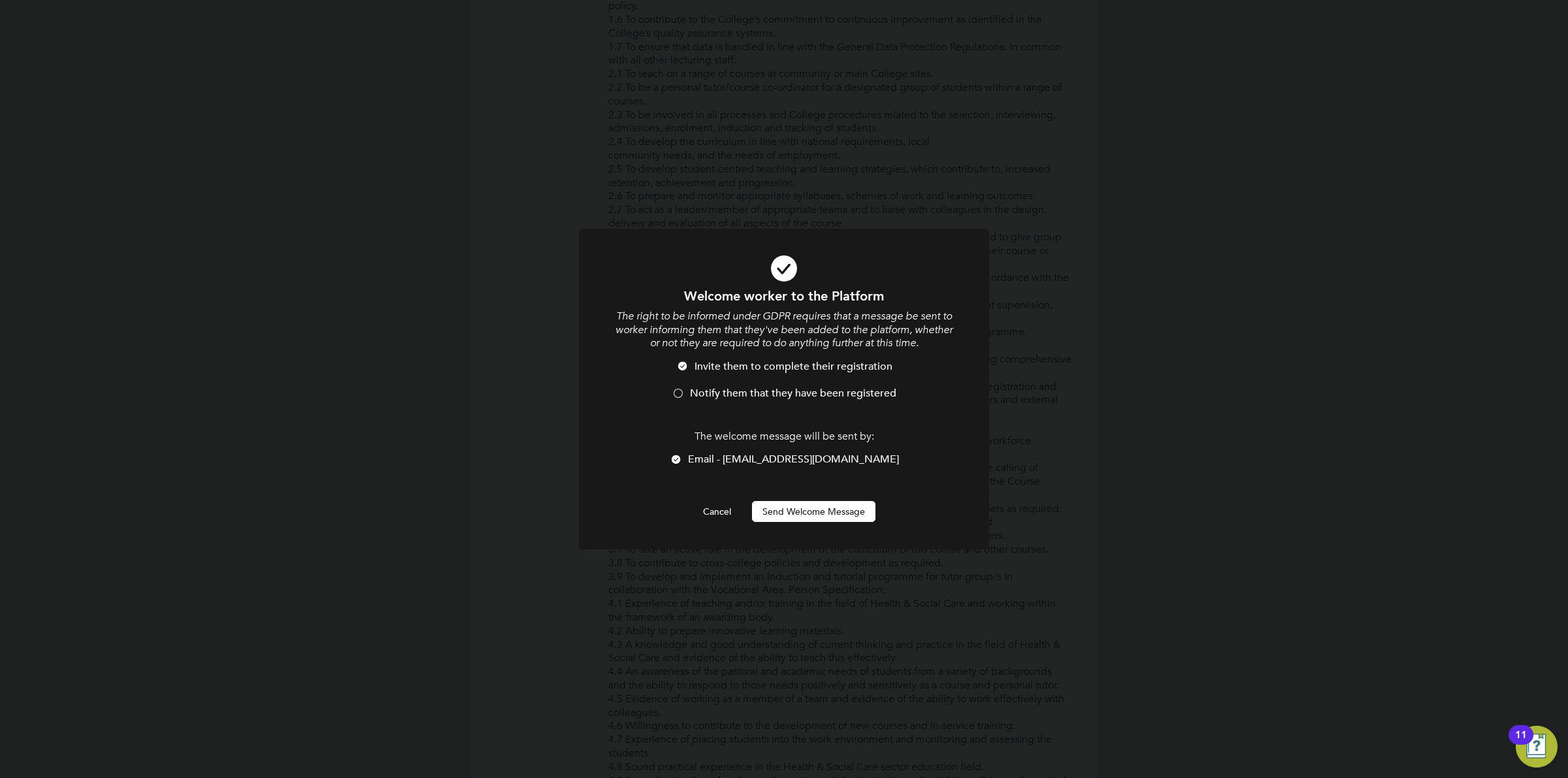
click at [706, 393] on span "Notify them that they have been registered" at bounding box center [793, 393] width 206 height 13
click at [776, 499] on div "Welcome worker to the Platform The right to be informed under GDPR requires tha…" at bounding box center [784, 405] width 340 height 235
click at [779, 503] on button "Send Welcome Message" at bounding box center [814, 512] width 123 height 21
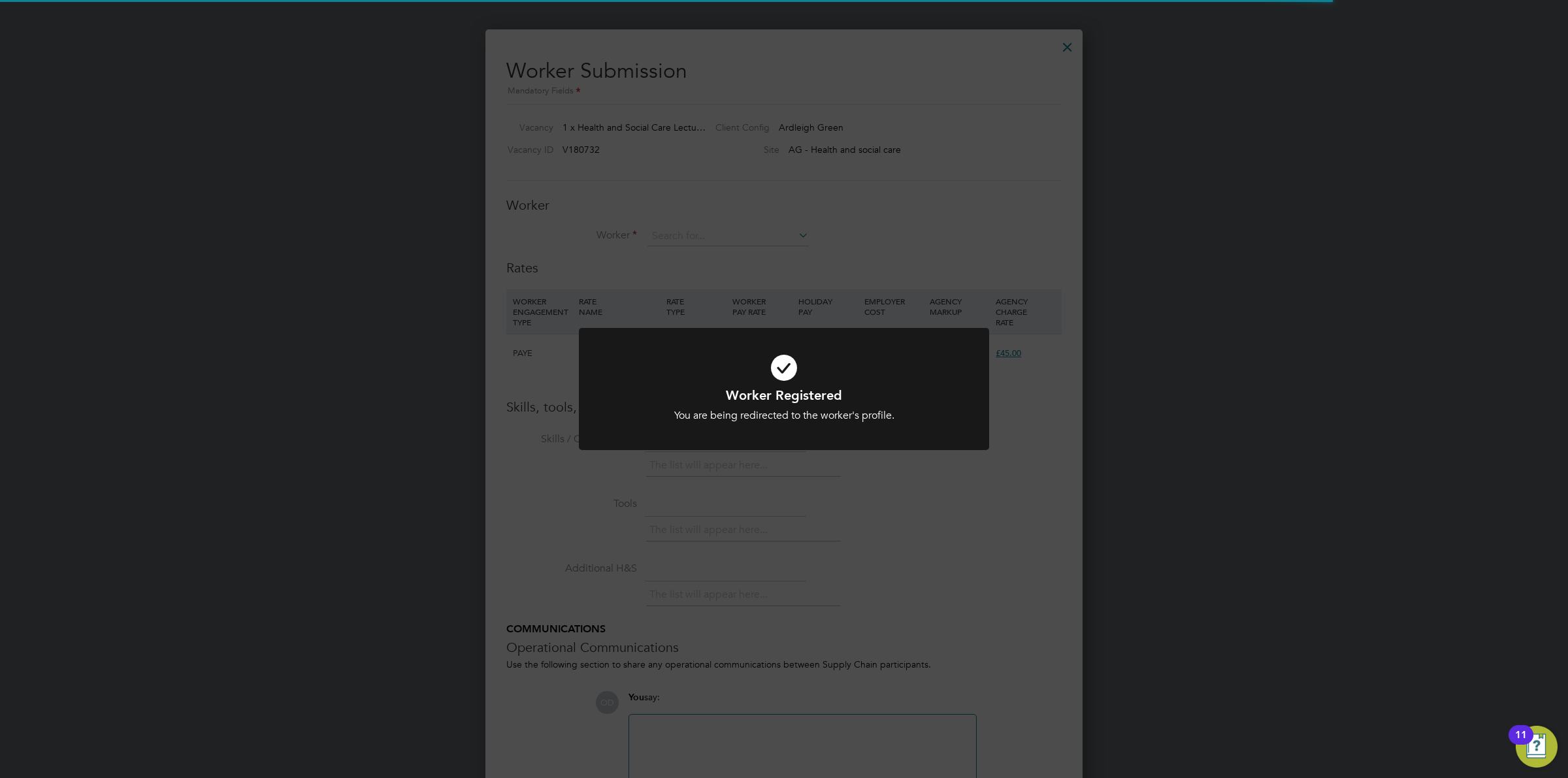
click at [968, 393] on div at bounding box center [783, 389] width 410 height 122
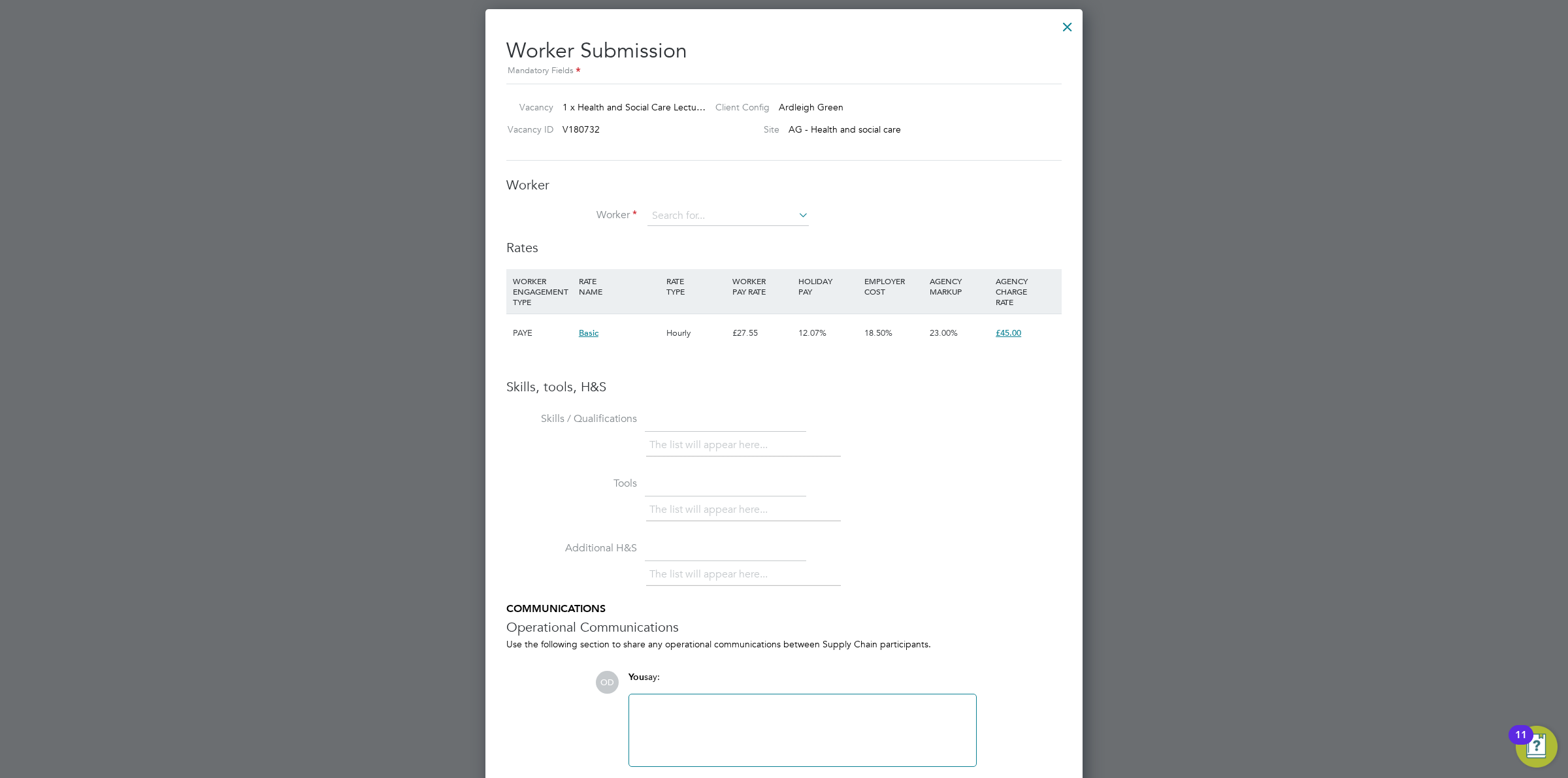
click at [1071, 25] on div at bounding box center [1067, 23] width 23 height 23
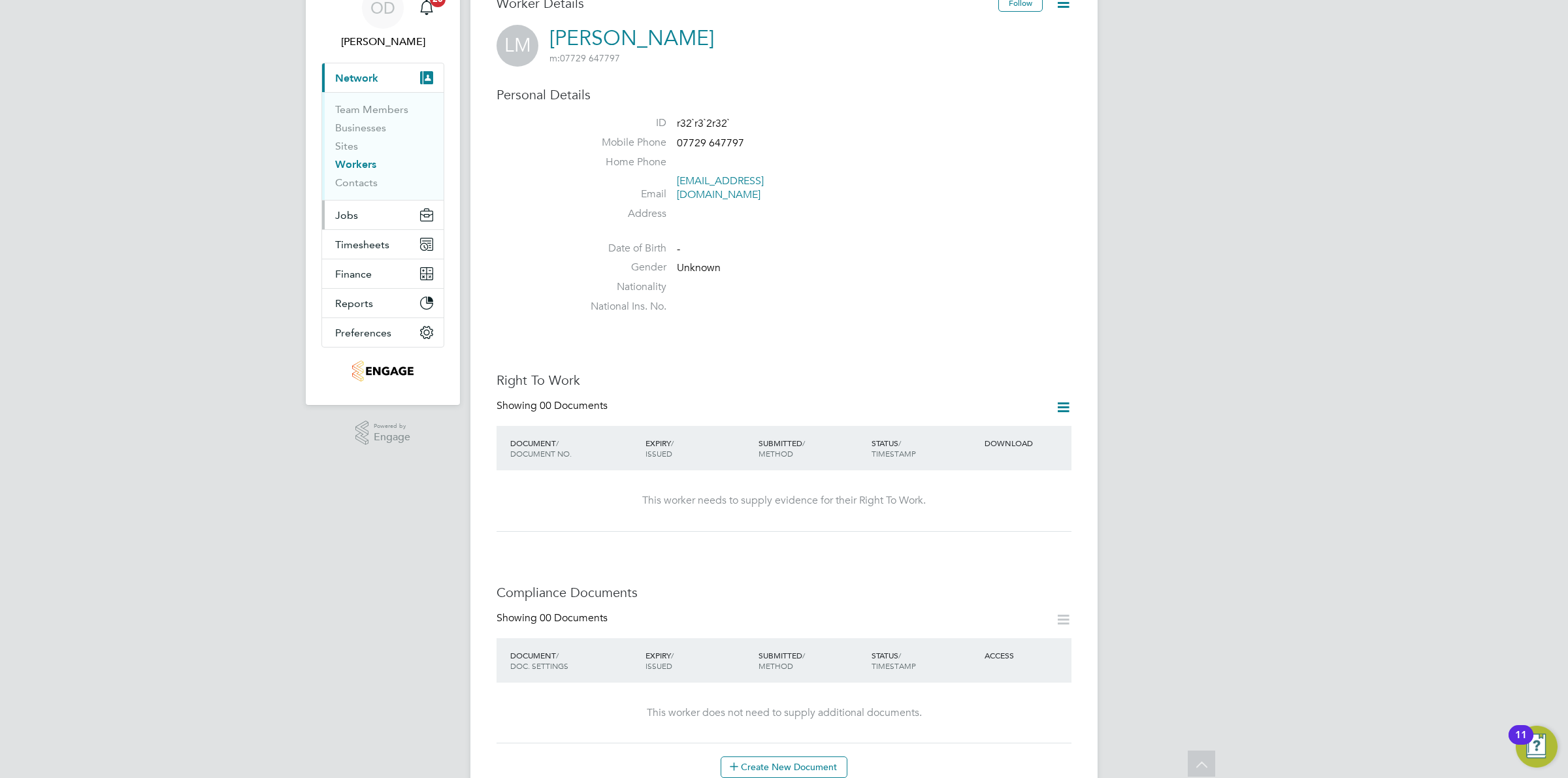
click at [363, 211] on button "Jobs" at bounding box center [383, 215] width 122 height 29
click at [370, 161] on link "Vacancies" at bounding box center [358, 157] width 47 height 12
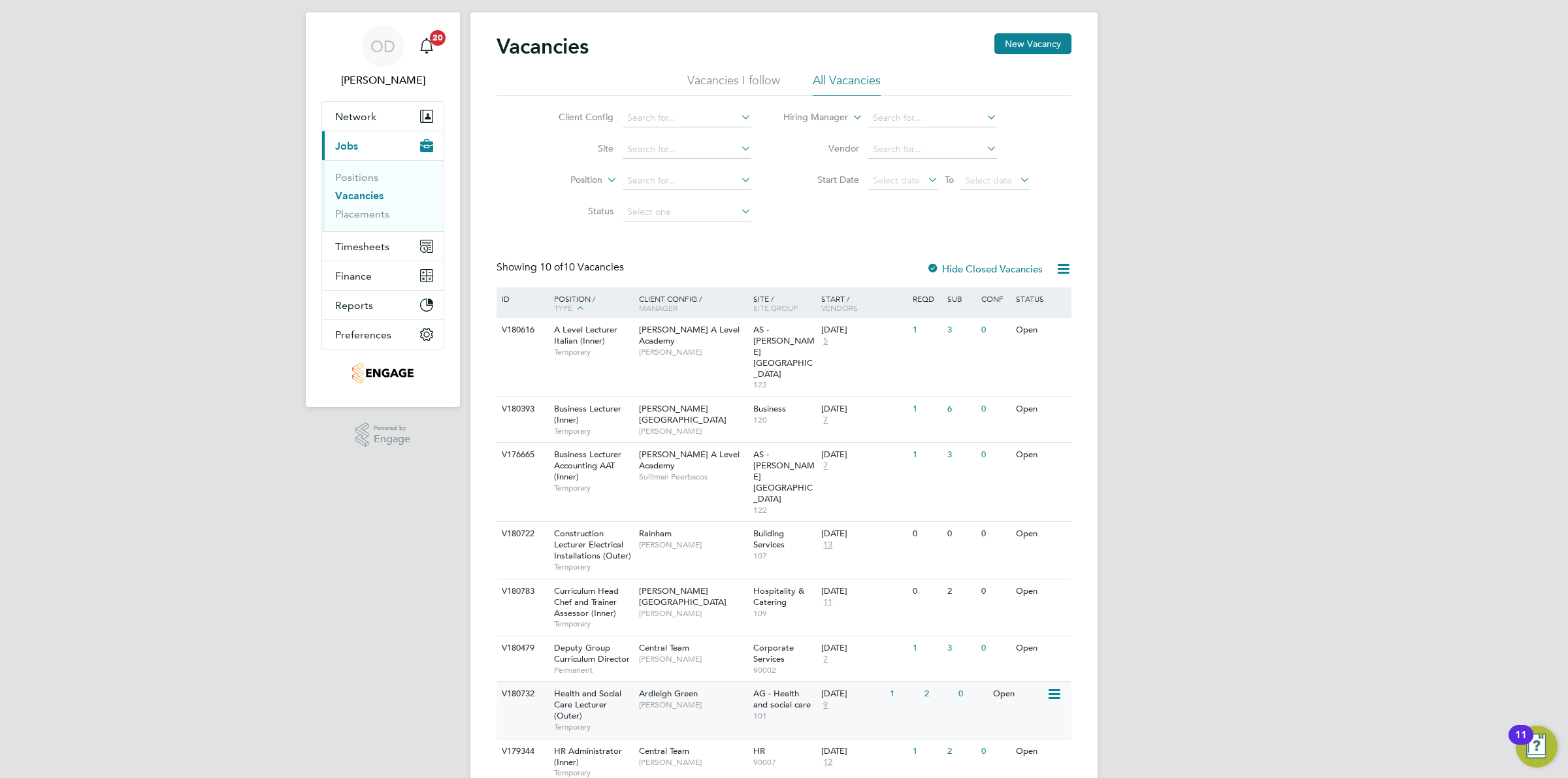
click at [707, 682] on div "Ardleigh Green [PERSON_NAME]" at bounding box center [693, 699] width 114 height 34
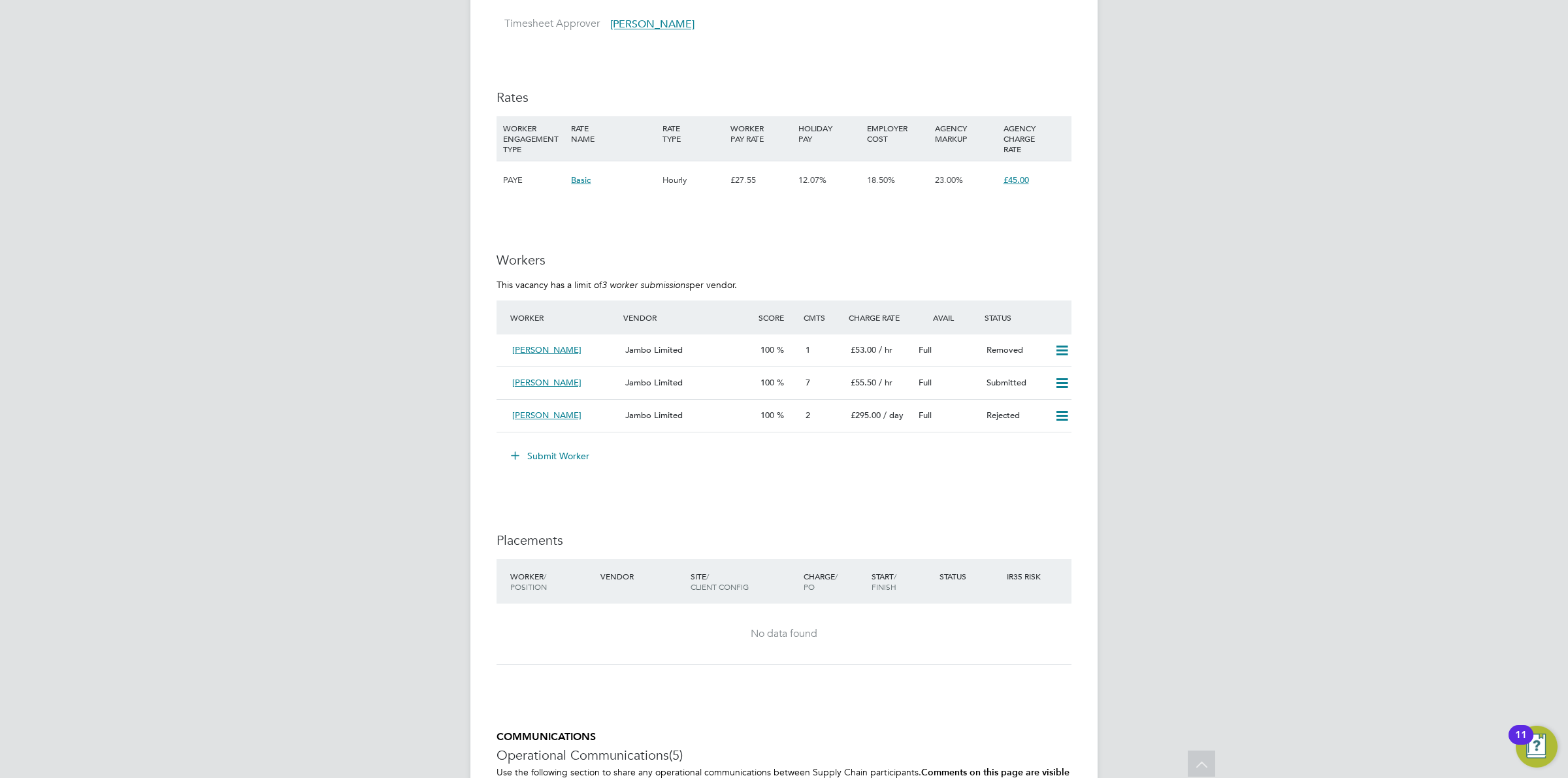
click at [551, 458] on button "Submit Worker" at bounding box center [551, 456] width 98 height 21
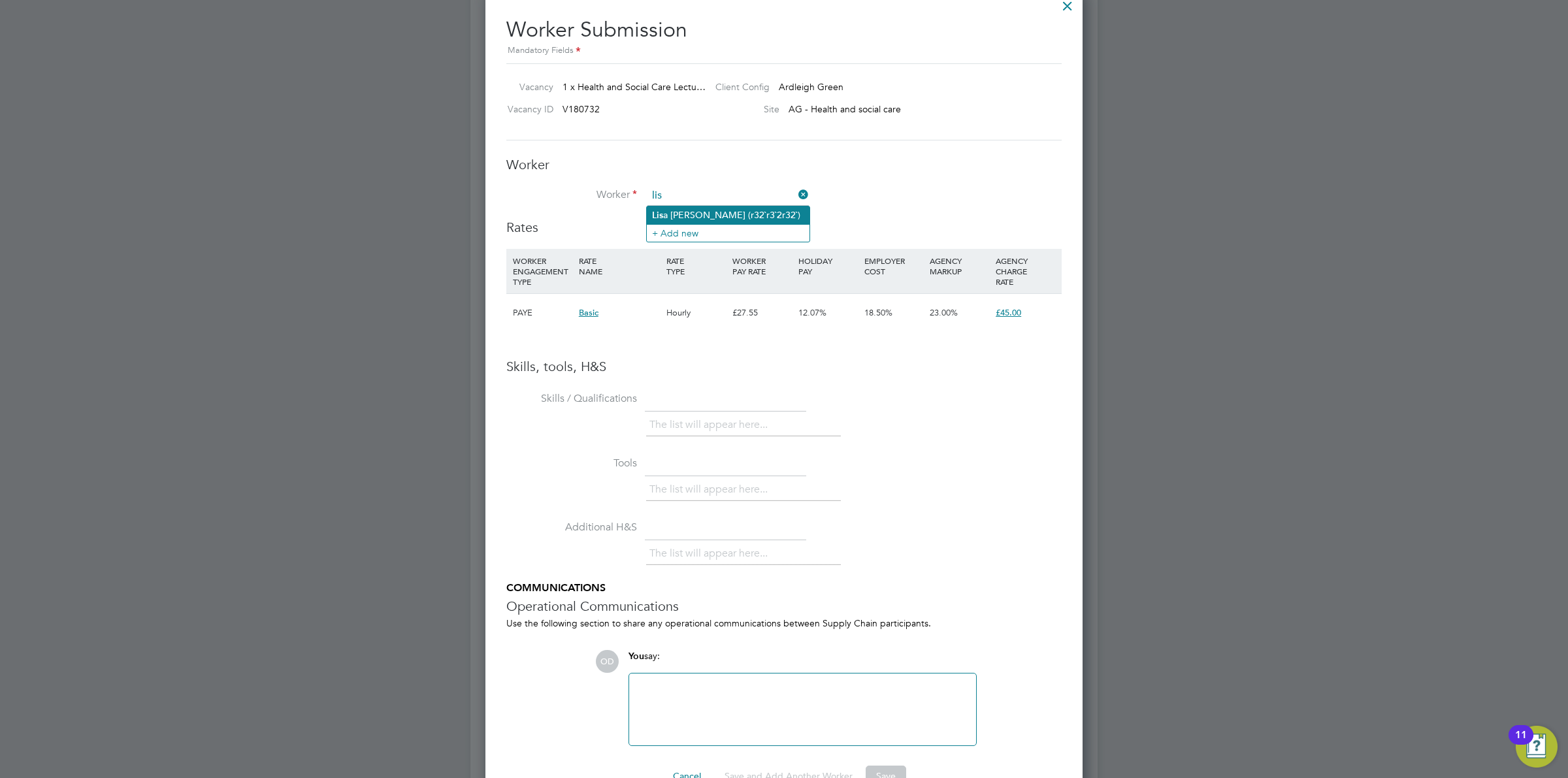
click at [701, 220] on li "Lis a Mcsweeney (r32`r3`2r32`)" at bounding box center [728, 214] width 163 height 17
type input "Lisa Mcsweeney (r32`r3`2r32`)"
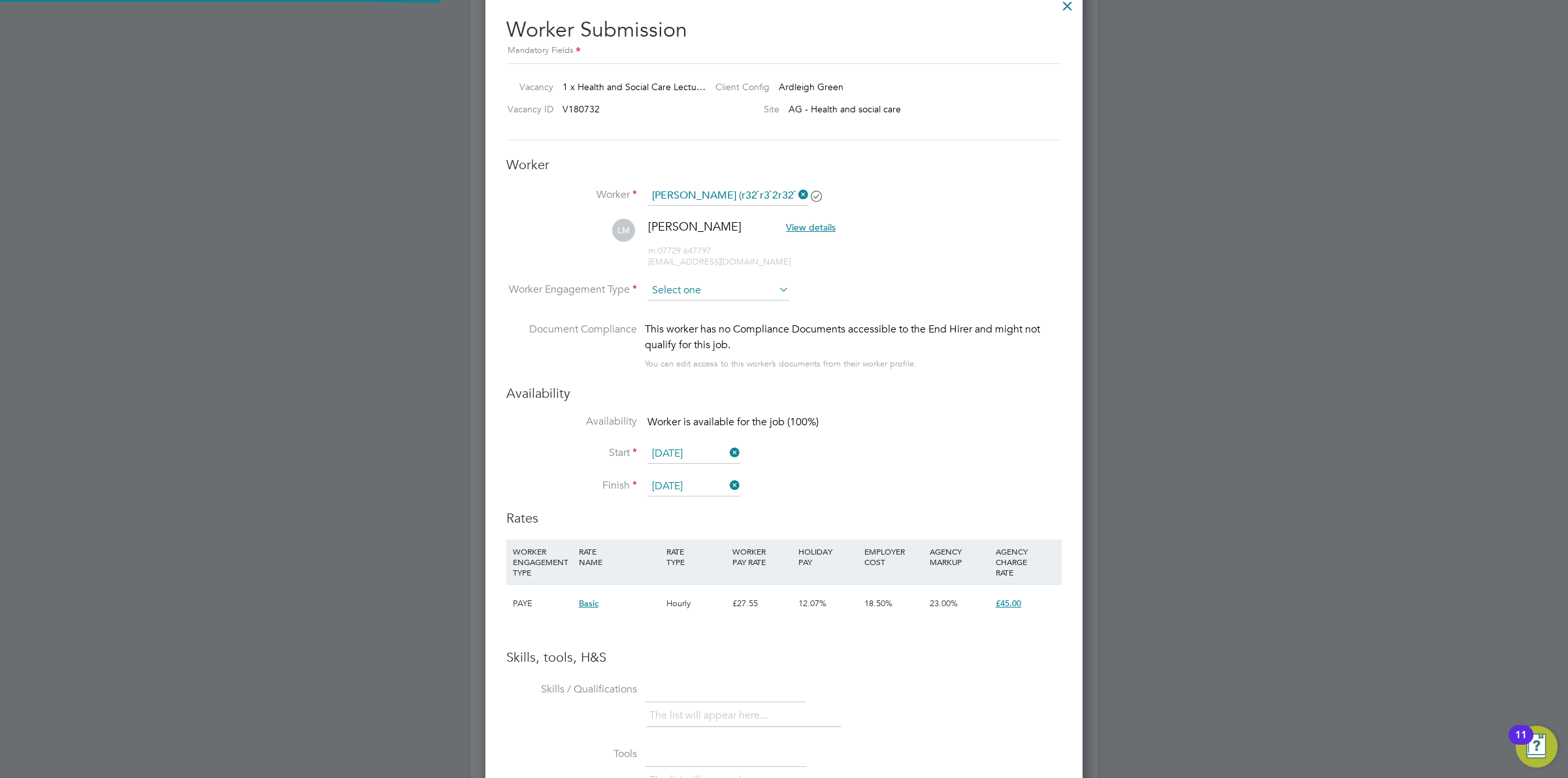
click at [709, 292] on input at bounding box center [719, 290] width 141 height 20
click at [709, 305] on li "Contract" at bounding box center [719, 309] width 143 height 17
type input "Contract"
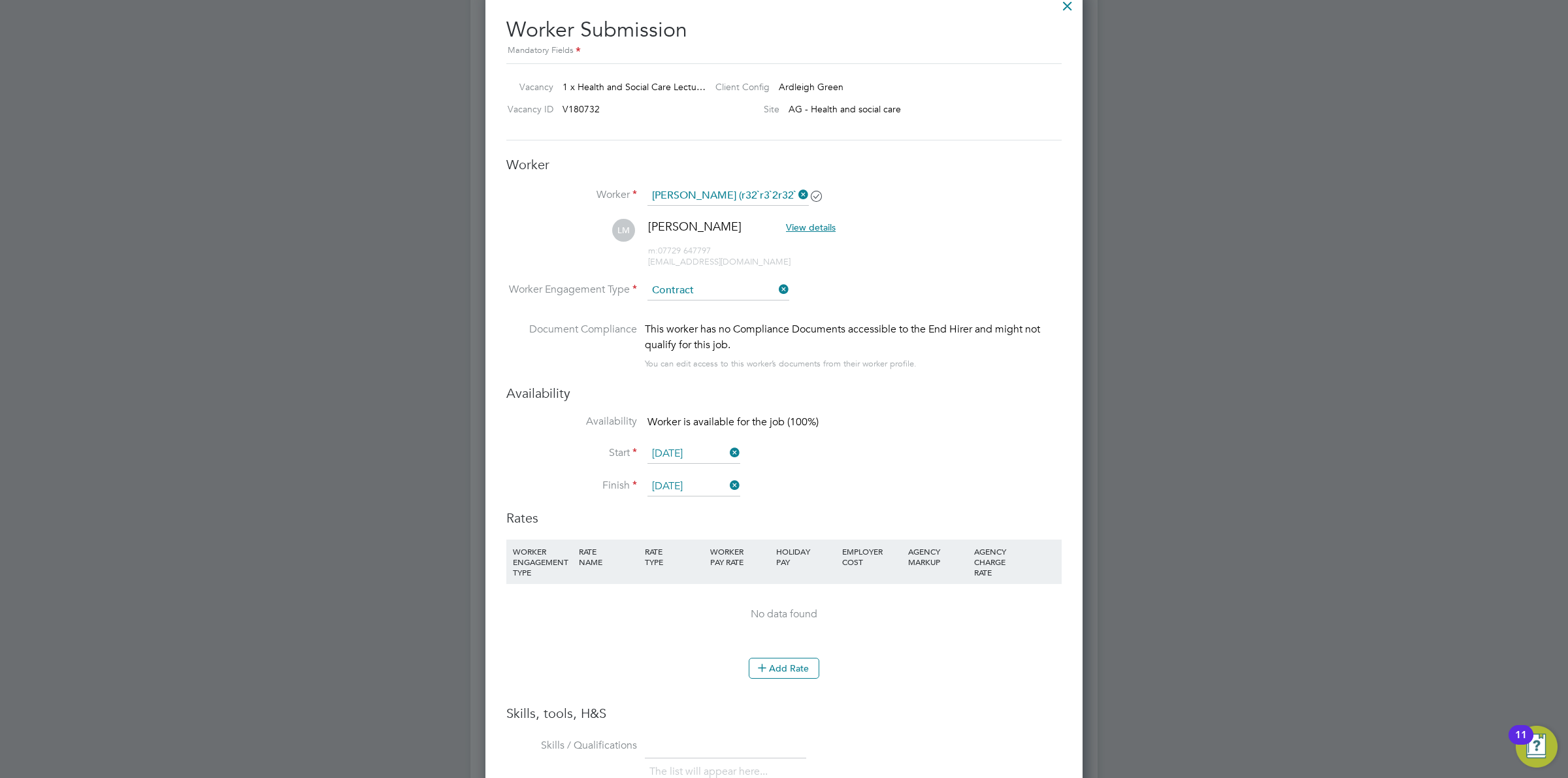
click at [890, 294] on li "Worker Engagement Type Contract" at bounding box center [784, 301] width 555 height 41
click at [787, 667] on button "Add Rate" at bounding box center [784, 668] width 71 height 21
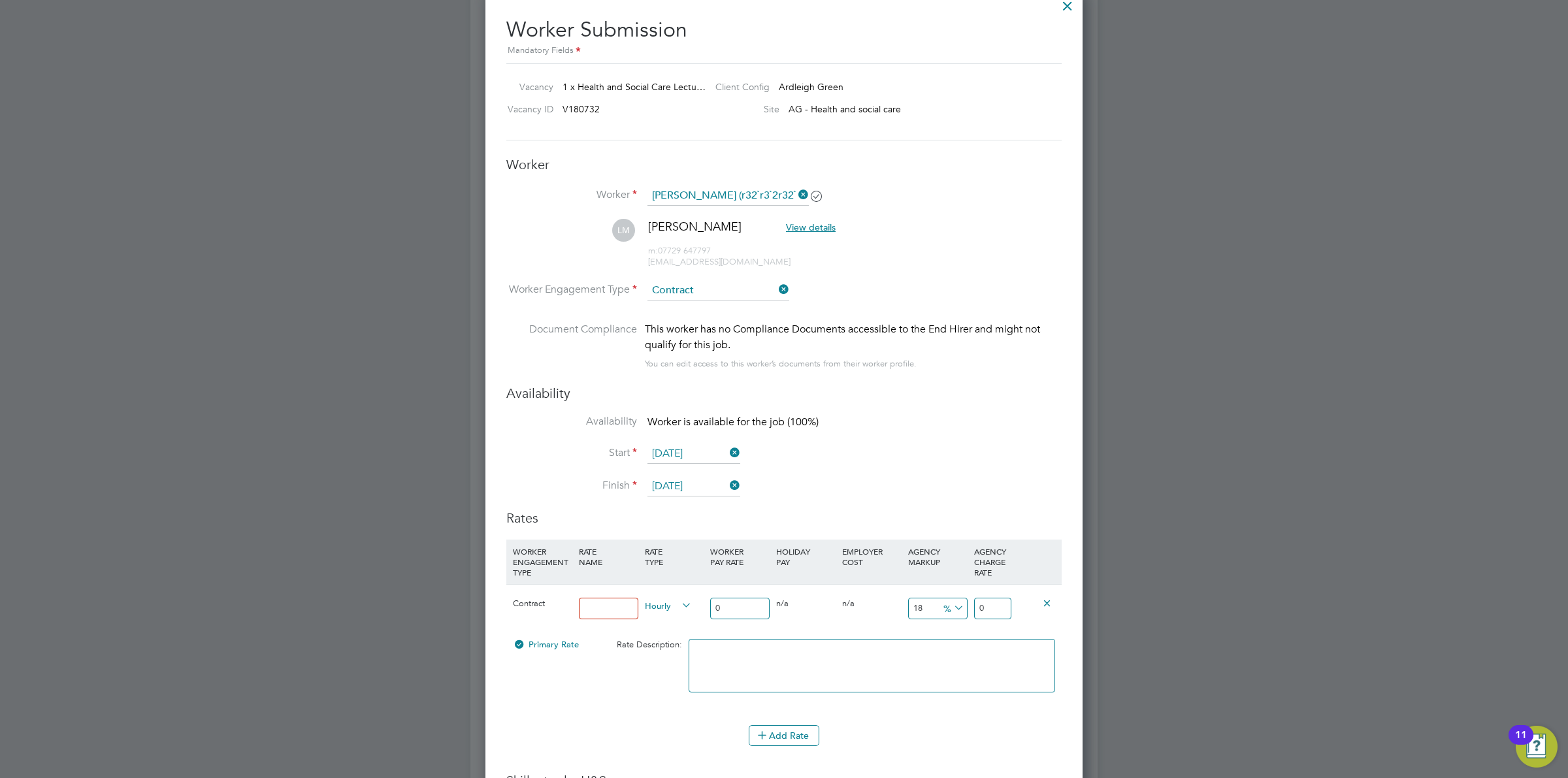
click at [605, 608] on input at bounding box center [608, 609] width 59 height 22
type input "Standard Rate"
drag, startPoint x: 749, startPoint y: 609, endPoint x: 711, endPoint y: 603, distance: 38.5
click at [711, 603] on input "0" at bounding box center [740, 609] width 59 height 22
type input "3"
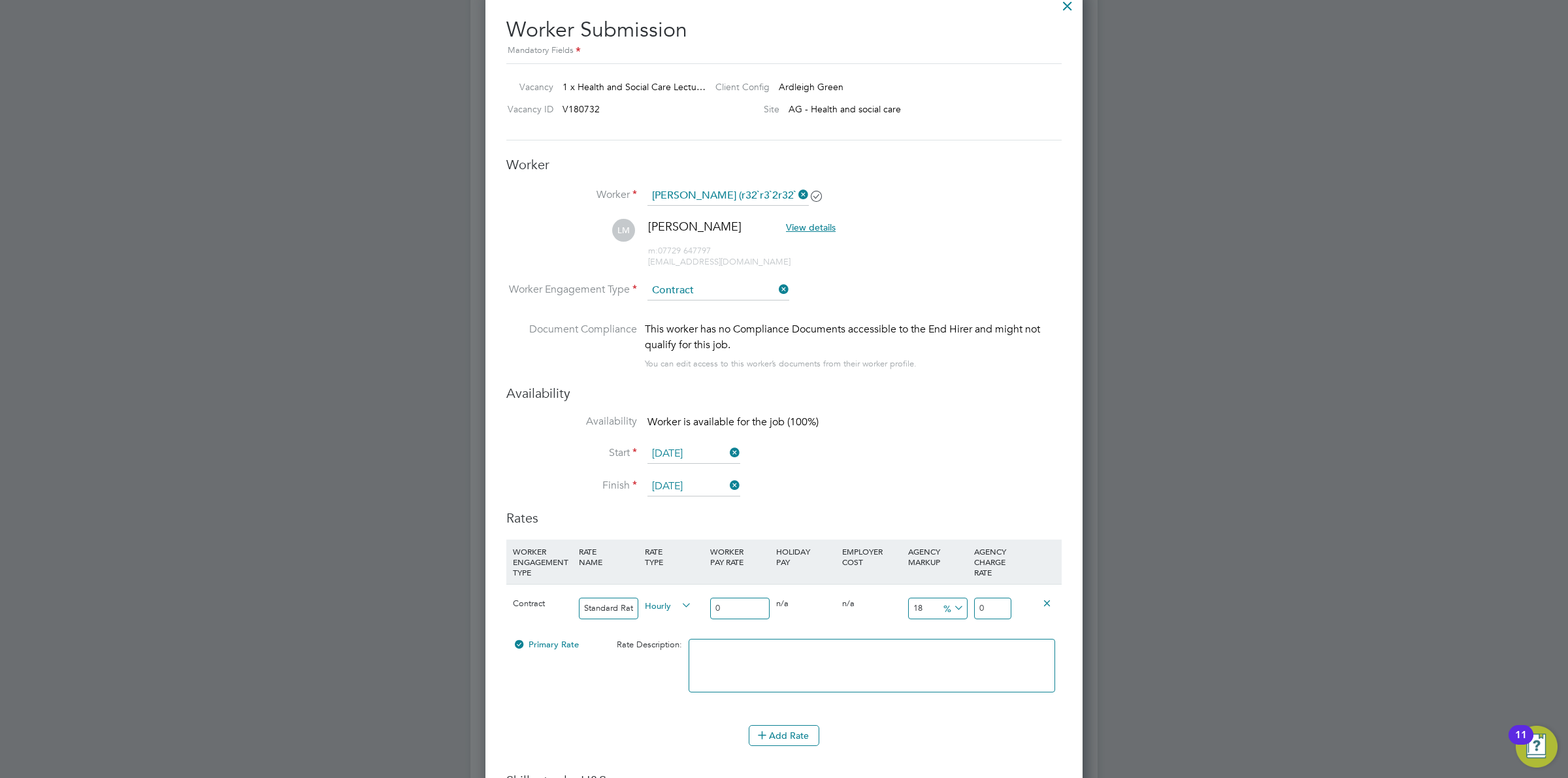
type input "3.54"
type input "38"
type input "44.84"
type input "38"
click at [951, 608] on icon at bounding box center [951, 608] width 0 height 18
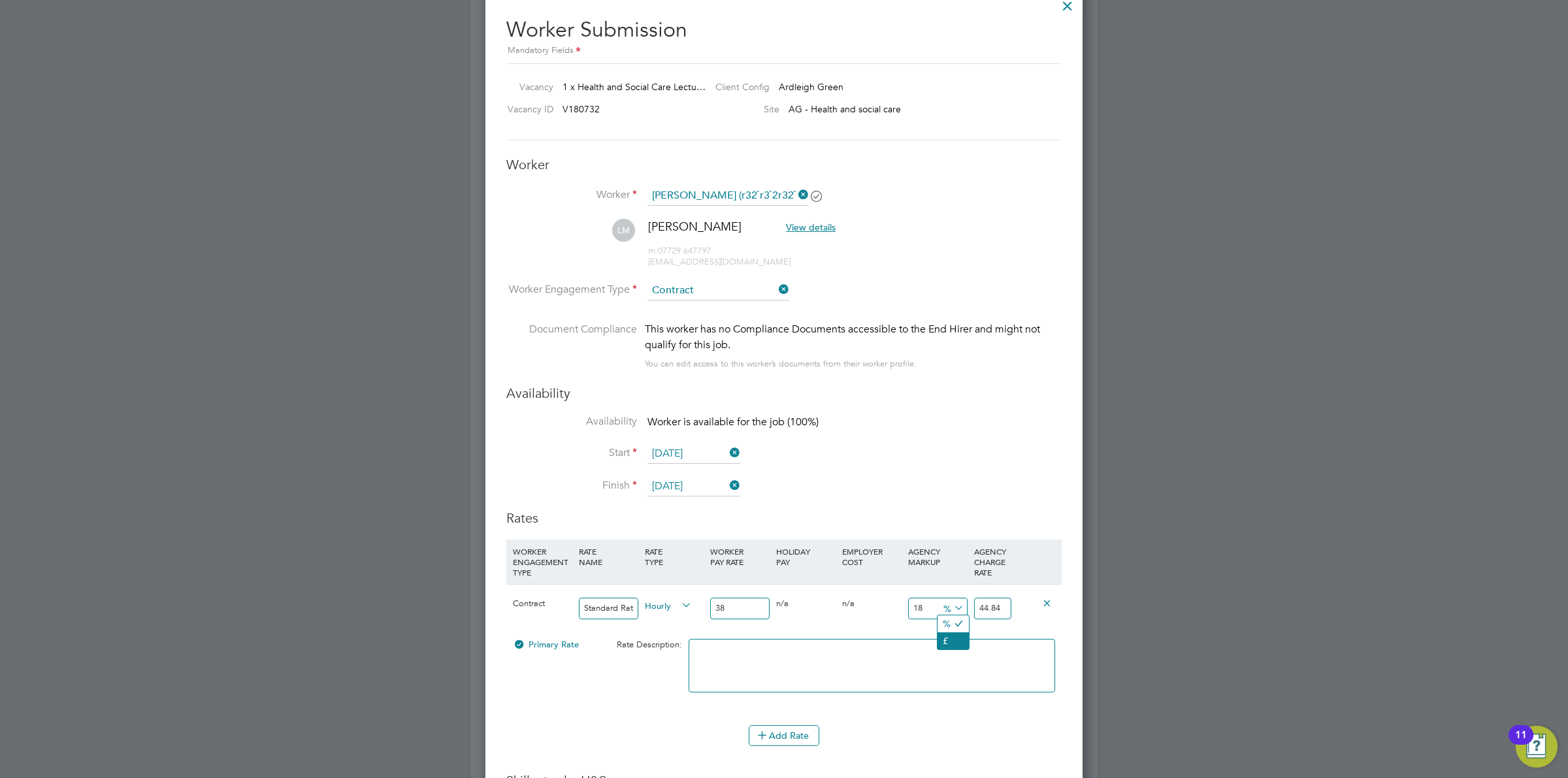
click at [952, 637] on li "£" at bounding box center [953, 641] width 32 height 17
drag, startPoint x: 936, startPoint y: 608, endPoint x: 901, endPoint y: 599, distance: 36.1
click at [906, 606] on div "18 6.84 £" at bounding box center [938, 608] width 66 height 47
type input "1"
type input "39"
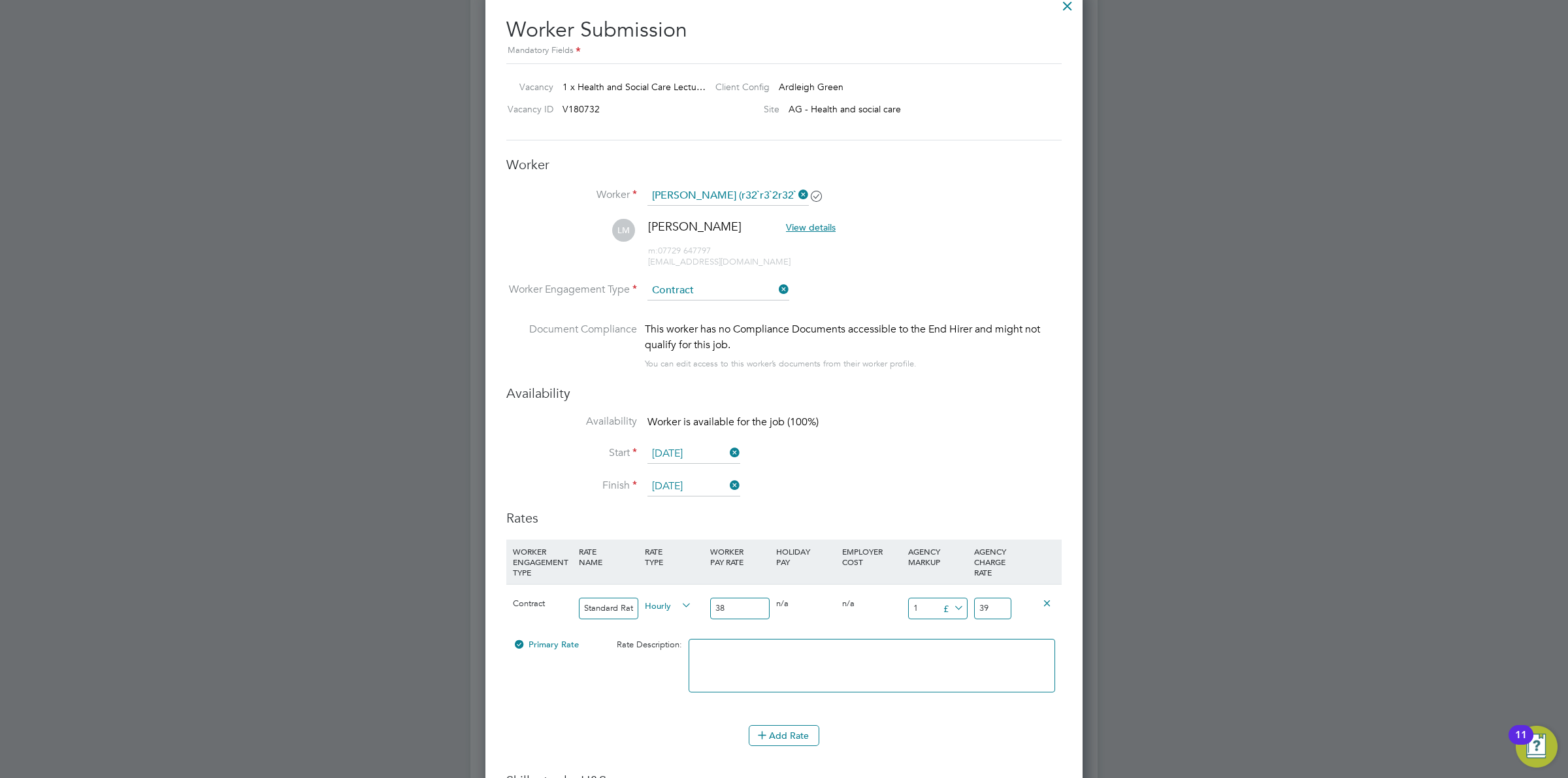
type input "12"
type input "50"
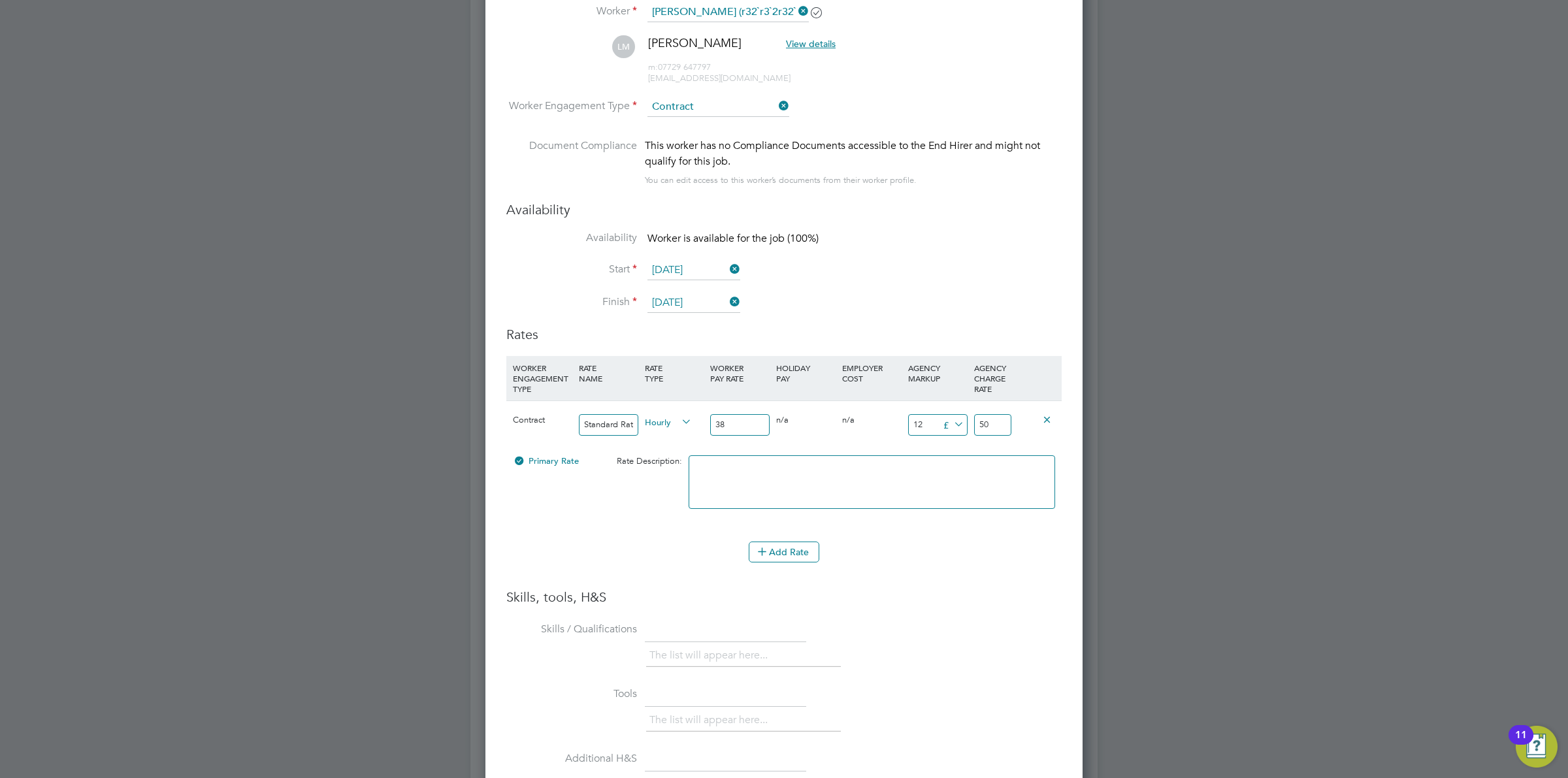
type input "12"
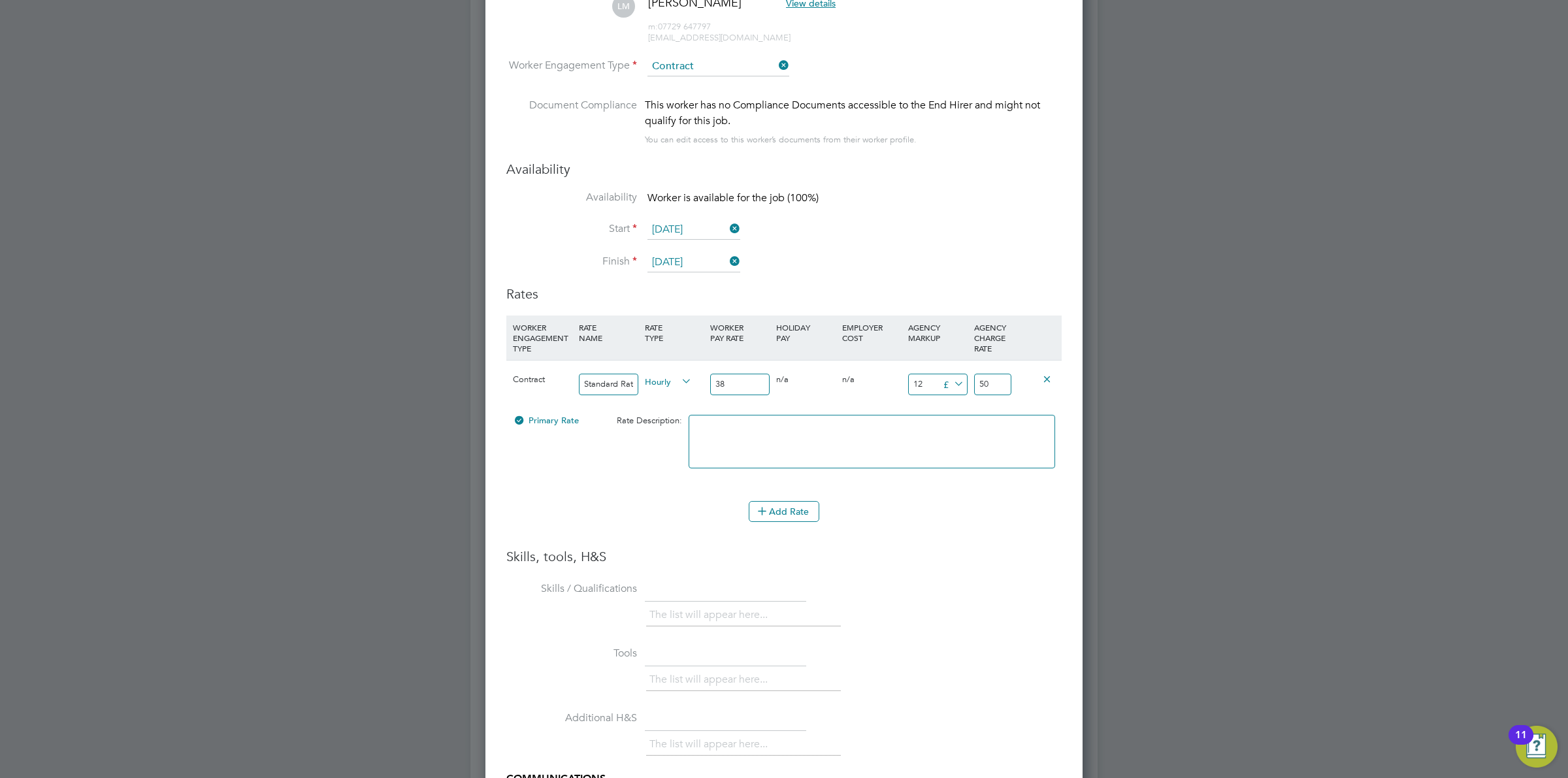
click at [729, 384] on input "38" at bounding box center [740, 384] width 59 height 22
type input "38.5"
type input "50.5"
type input "38.50"
click at [996, 613] on div "The list will appear here..." at bounding box center [854, 616] width 415 height 26
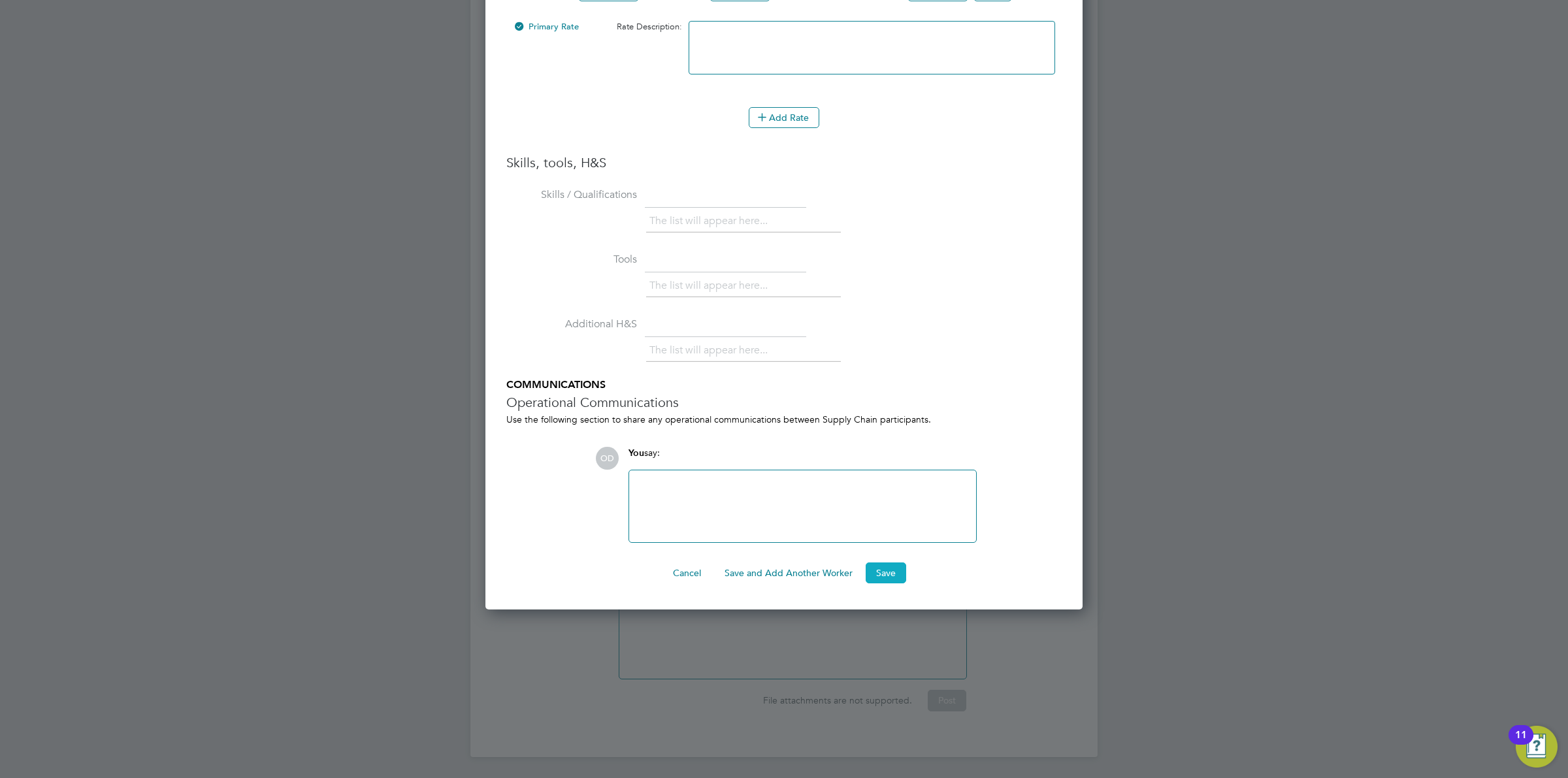
click at [877, 575] on button "Save" at bounding box center [886, 573] width 41 height 21
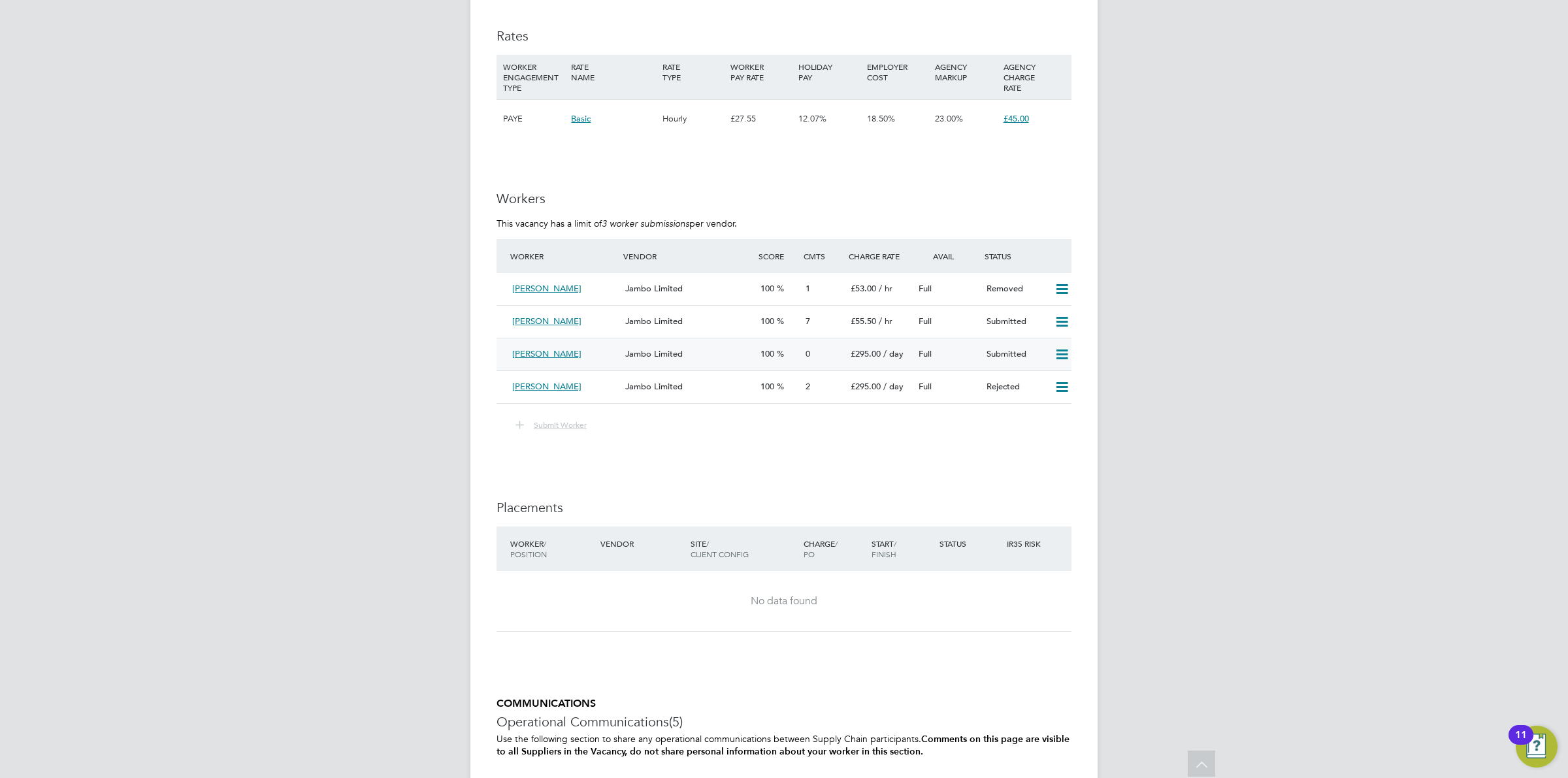
click at [752, 358] on div "Jambo Limited" at bounding box center [688, 354] width 135 height 22
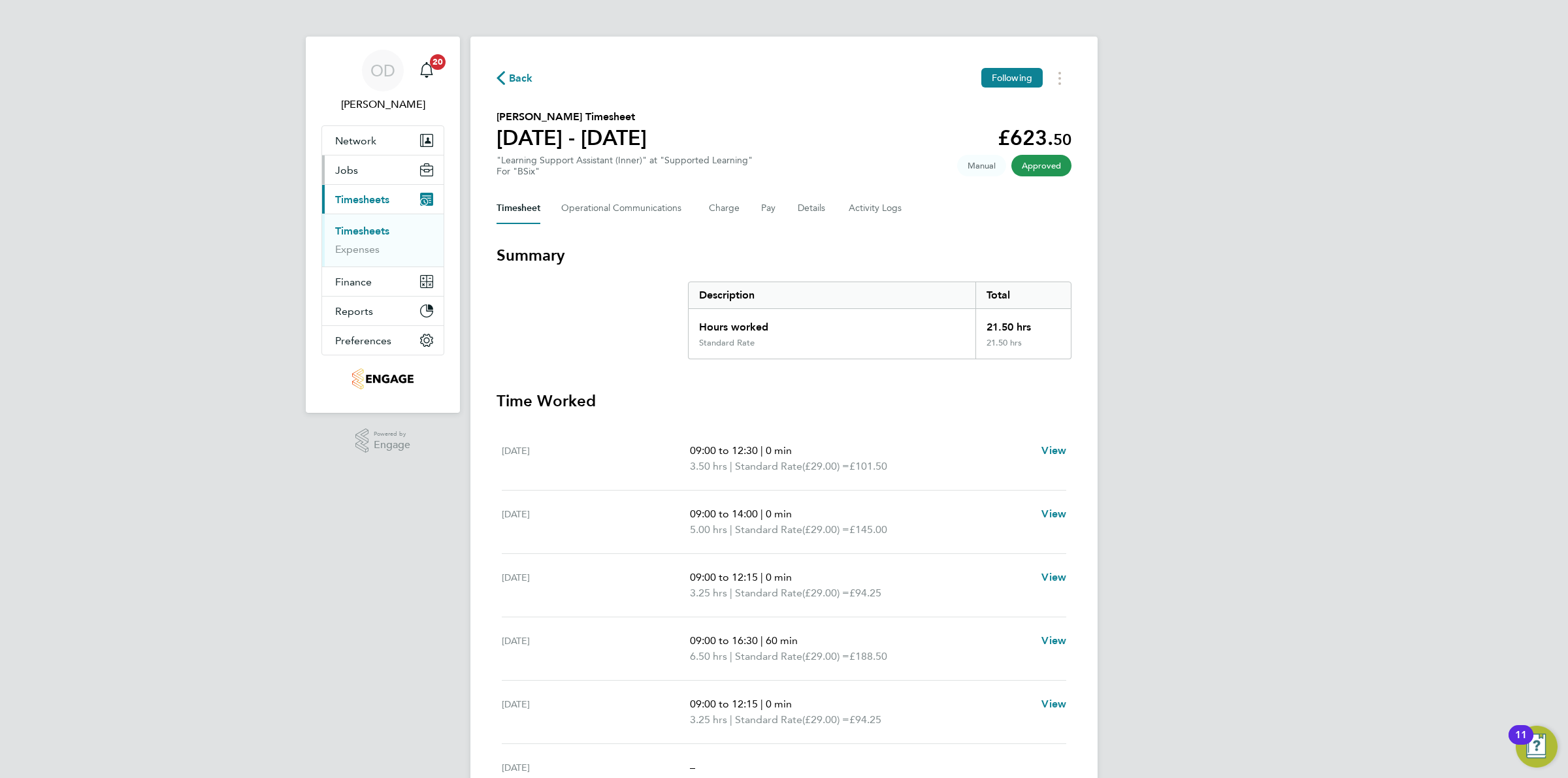
click at [354, 177] on button "Jobs" at bounding box center [383, 170] width 122 height 29
click at [365, 217] on link "Vacancies" at bounding box center [358, 220] width 47 height 12
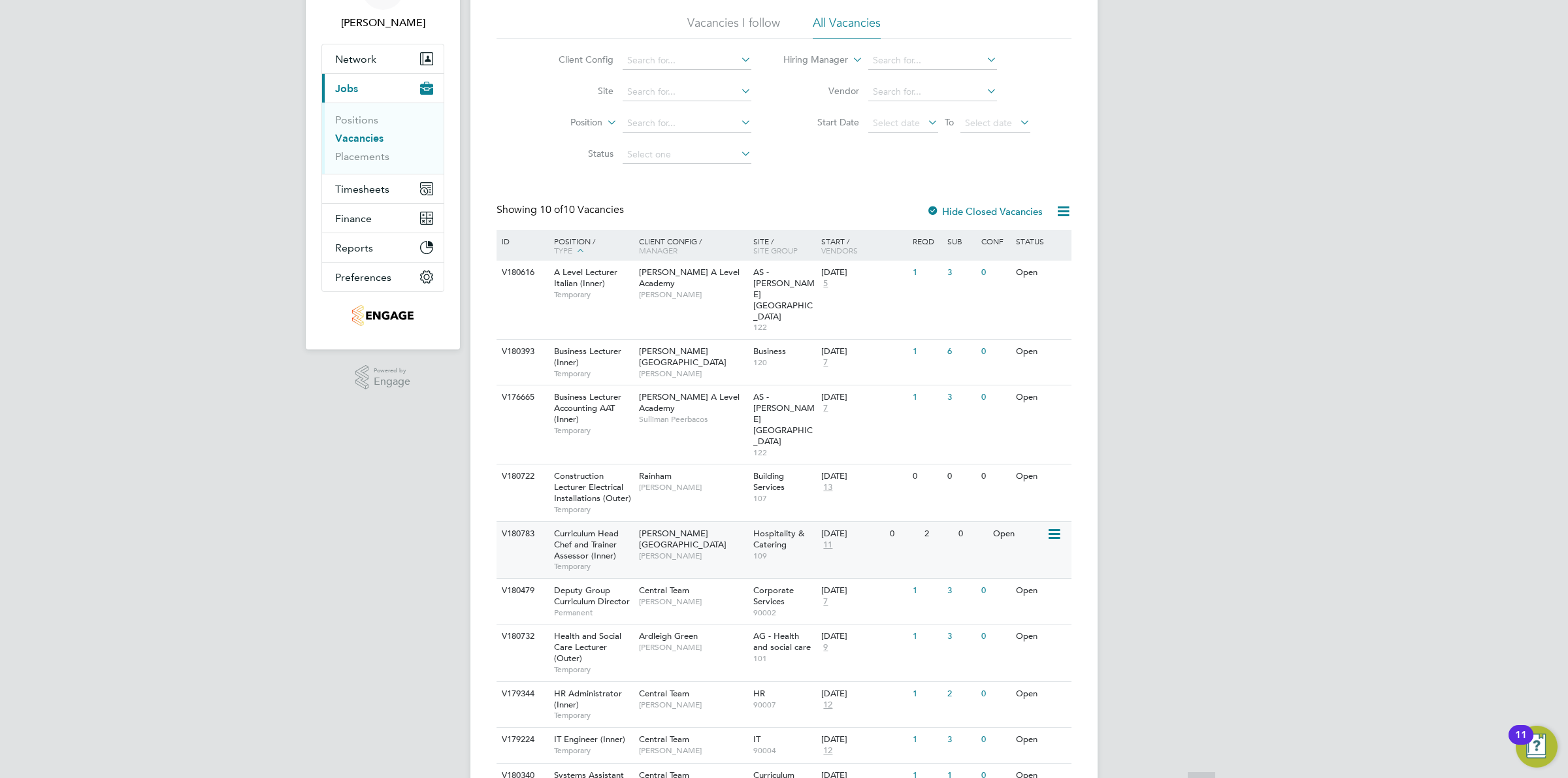
scroll to position [102, 0]
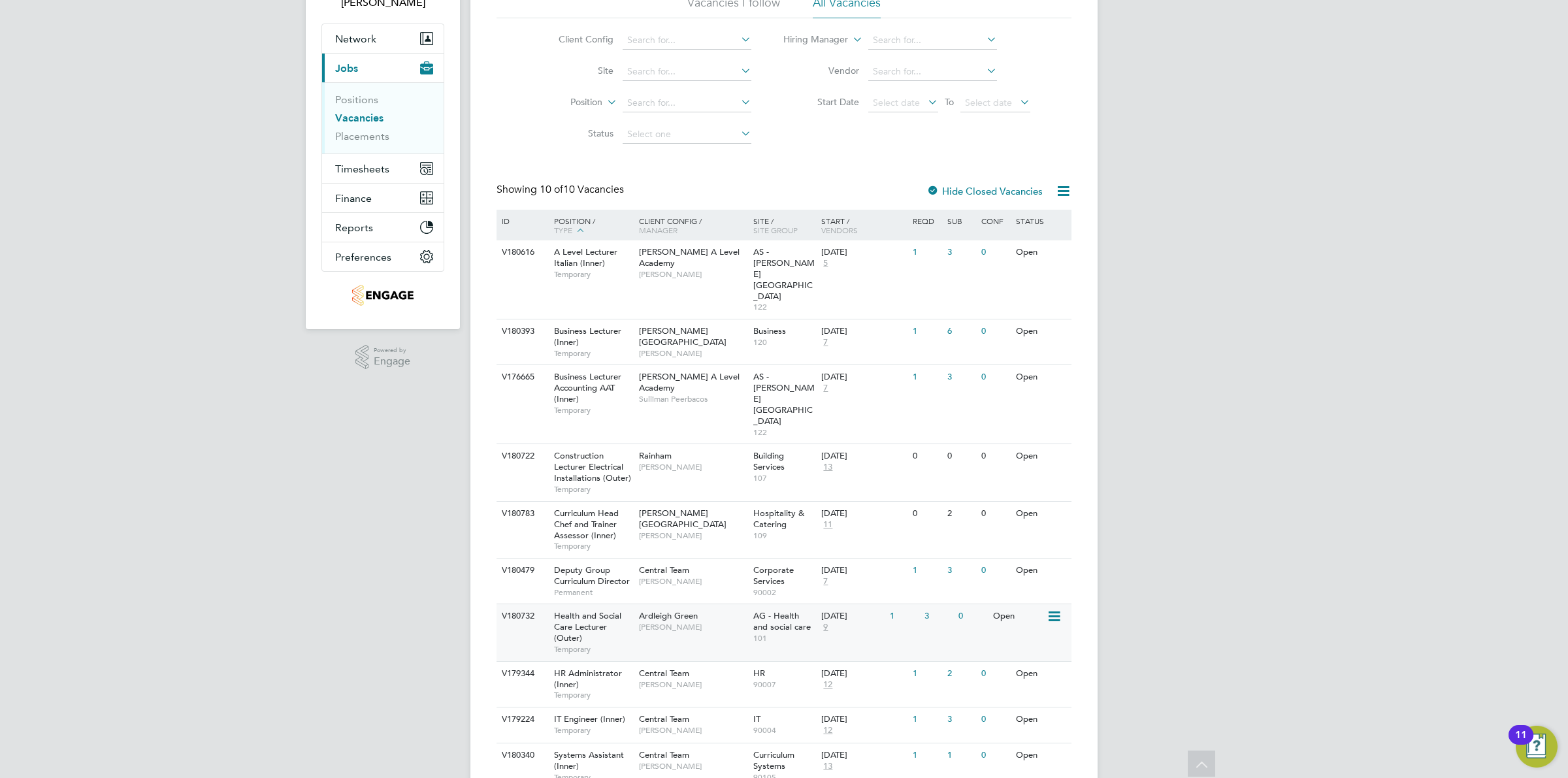
click at [789, 633] on span "101" at bounding box center [784, 638] width 62 height 11
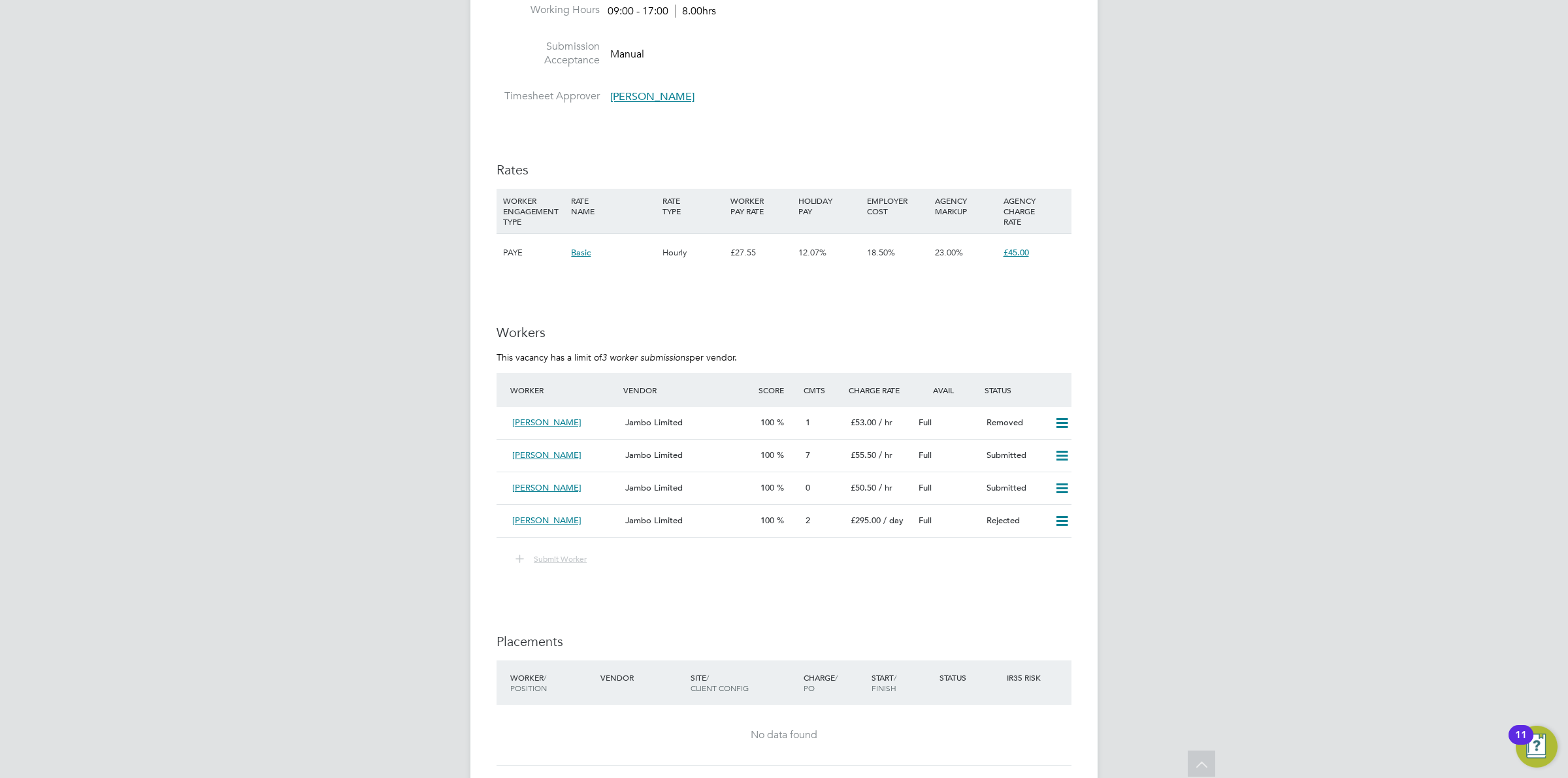
scroll to position [1868, 0]
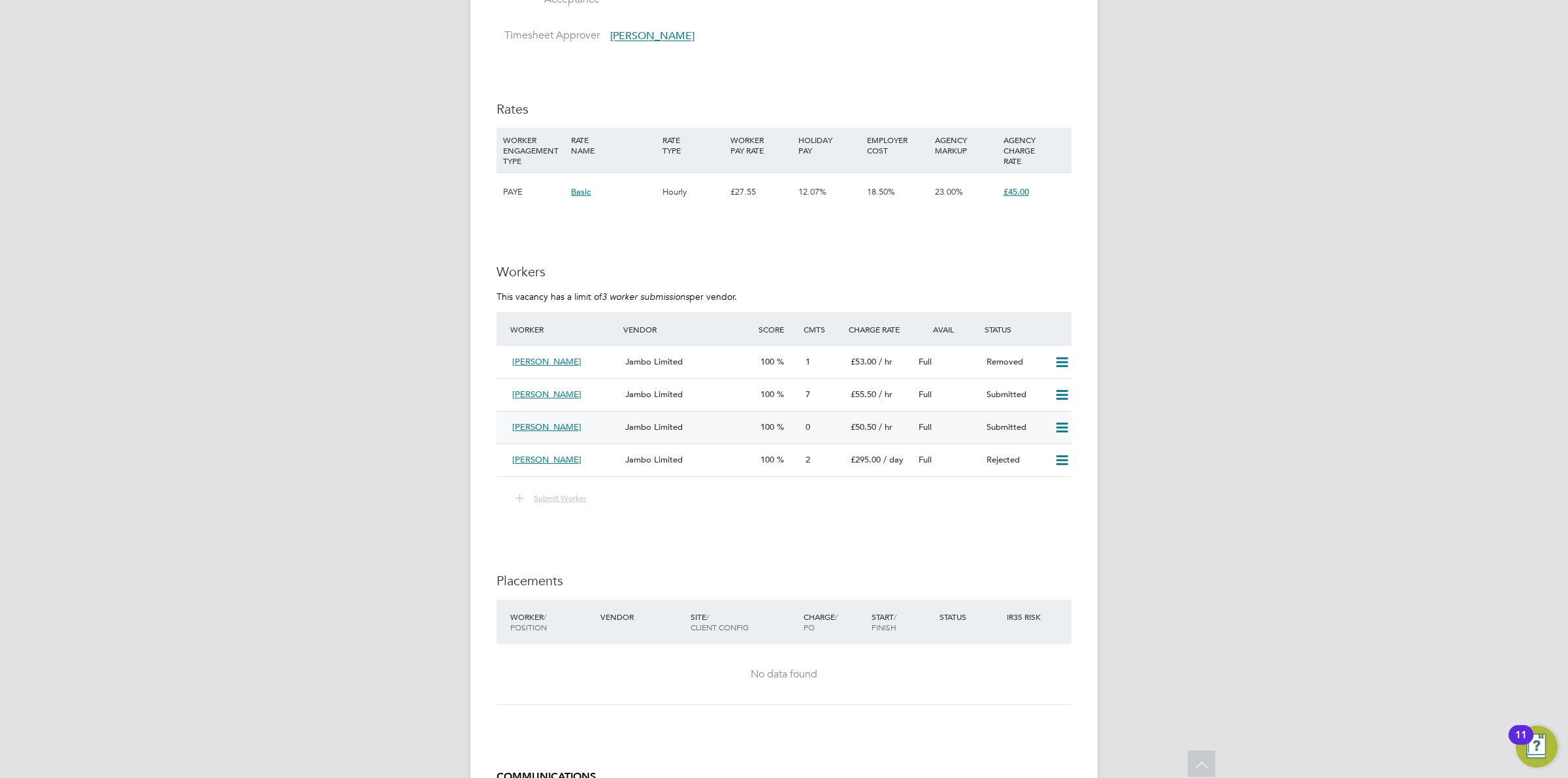
click at [620, 423] on div "Jambo Limited" at bounding box center [688, 427] width 135 height 22
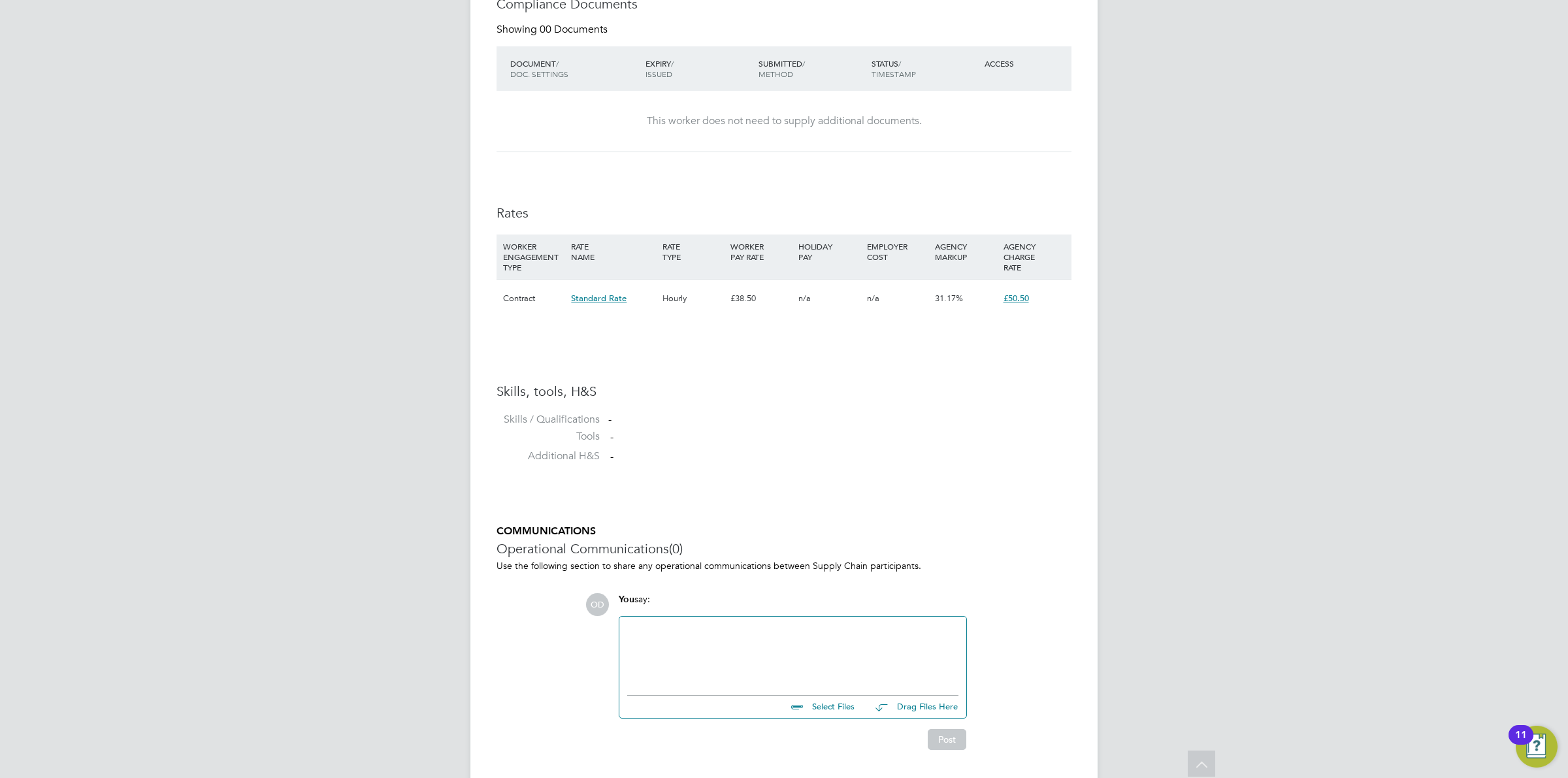
click at [815, 703] on input "file" at bounding box center [860, 705] width 196 height 18
type input "C:\fakepath\Lisa.docx"
click at [941, 758] on button "Post" at bounding box center [947, 752] width 38 height 21
